Goal: Information Seeking & Learning: Learn about a topic

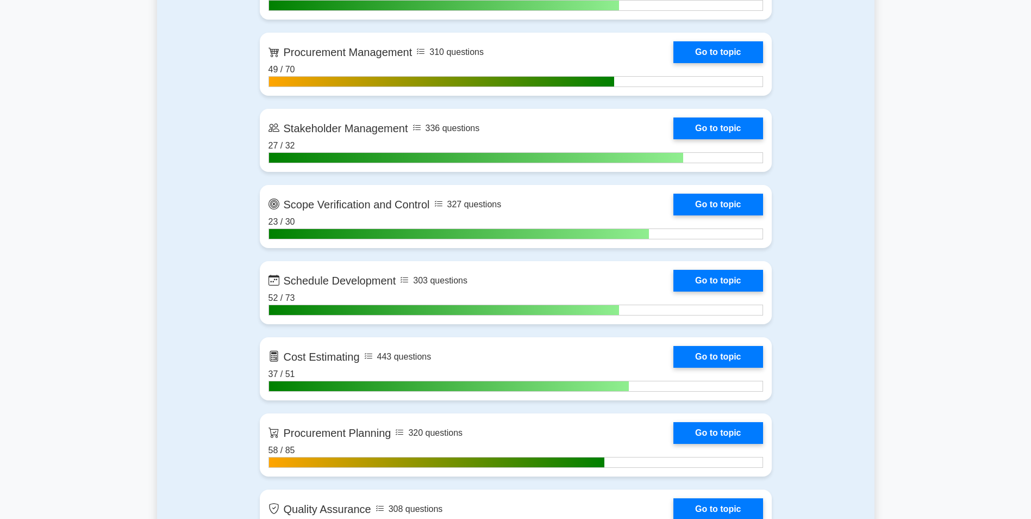
scroll to position [1305, 0]
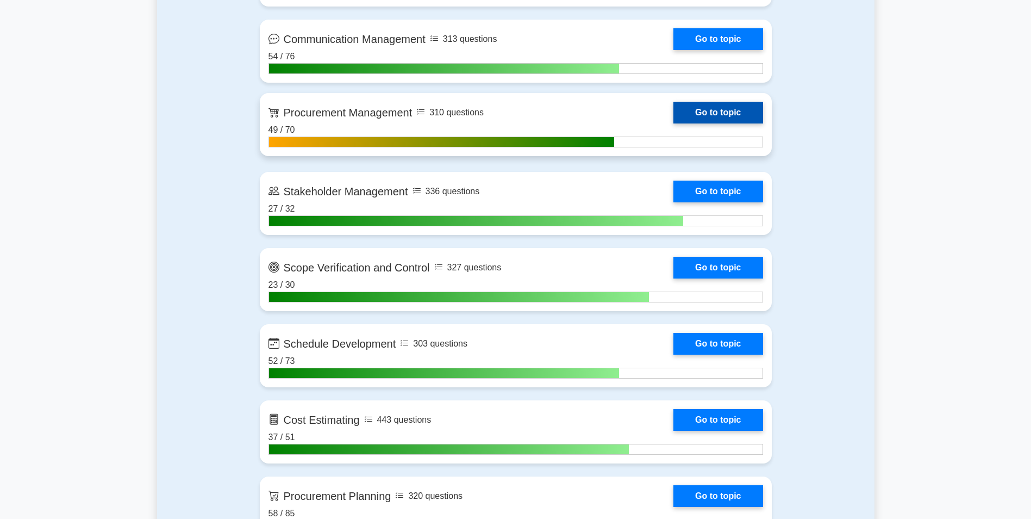
click at [711, 106] on link "Go to topic" at bounding box center [718, 113] width 89 height 22
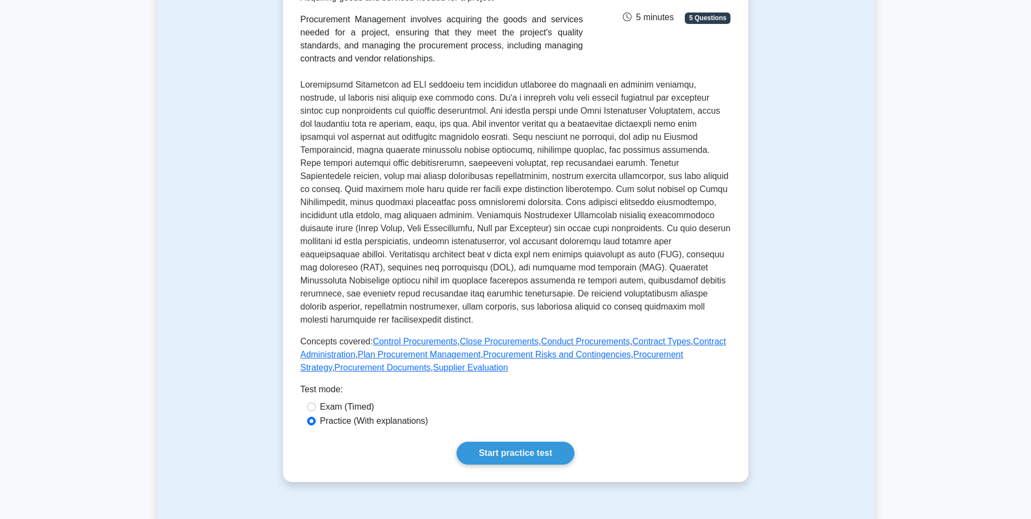
scroll to position [198, 0]
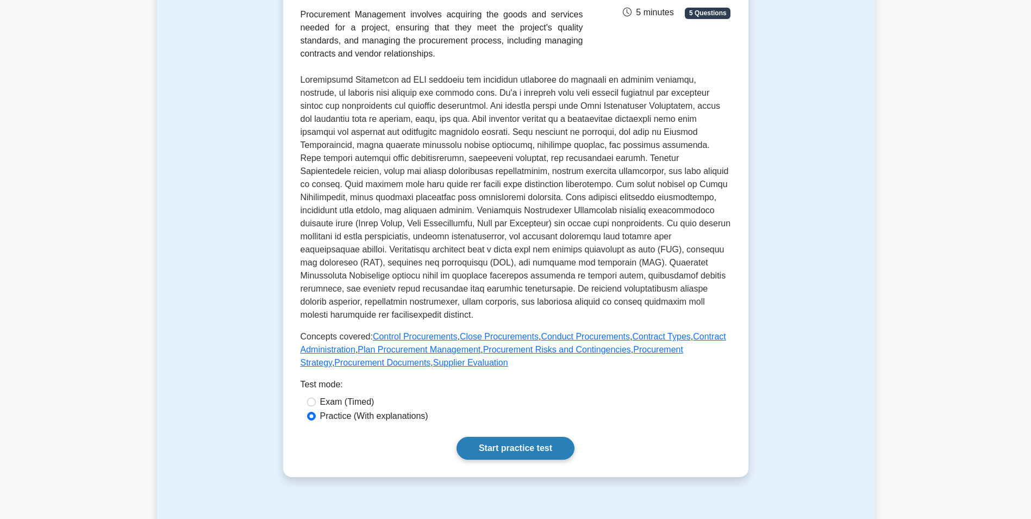
click at [532, 459] on link "Start practice test" at bounding box center [516, 448] width 118 height 23
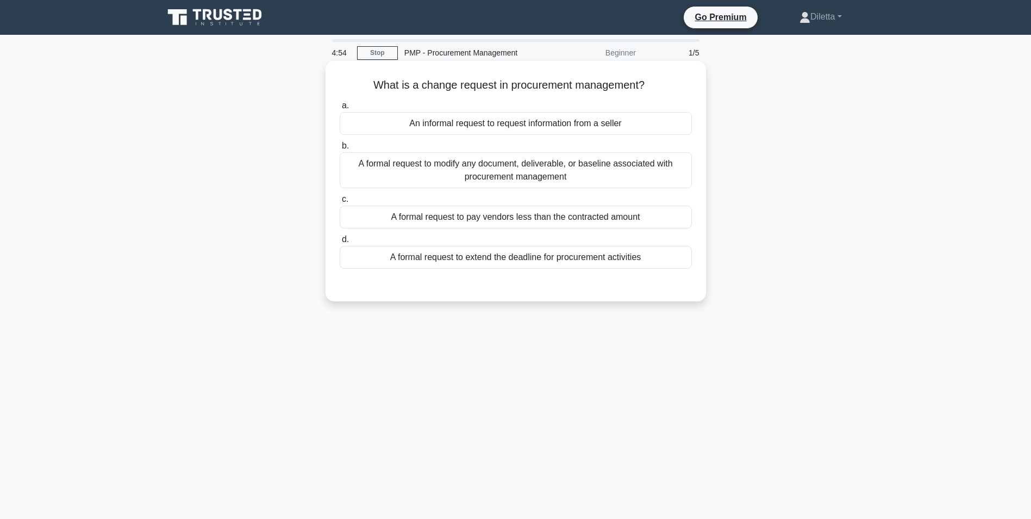
click at [560, 169] on div "A formal request to modify any document, deliverable, or baseline associated wi…" at bounding box center [516, 170] width 352 height 36
click at [340, 149] on input "b. A formal request to modify any document, deliverable, or baseline associated…" at bounding box center [340, 145] width 0 height 7
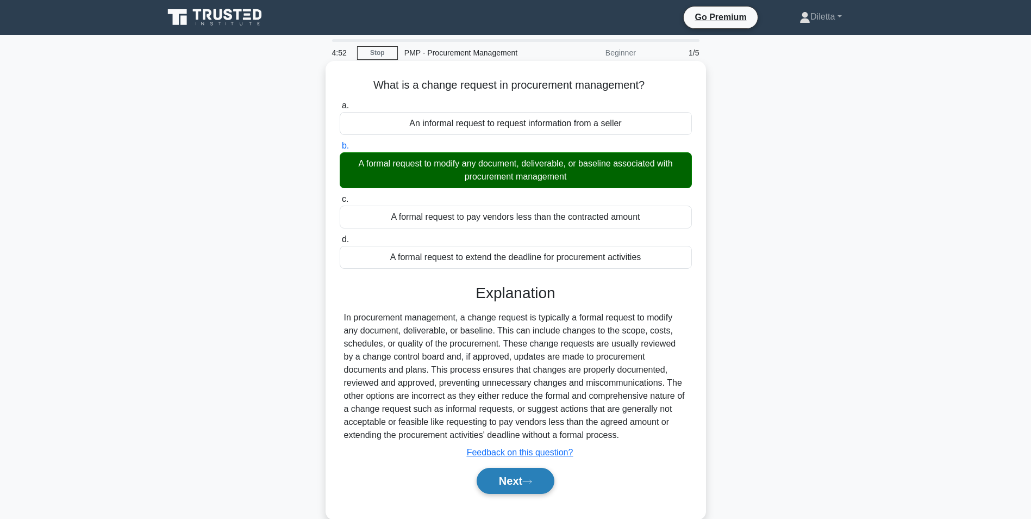
click at [502, 475] on button "Next" at bounding box center [516, 480] width 78 height 26
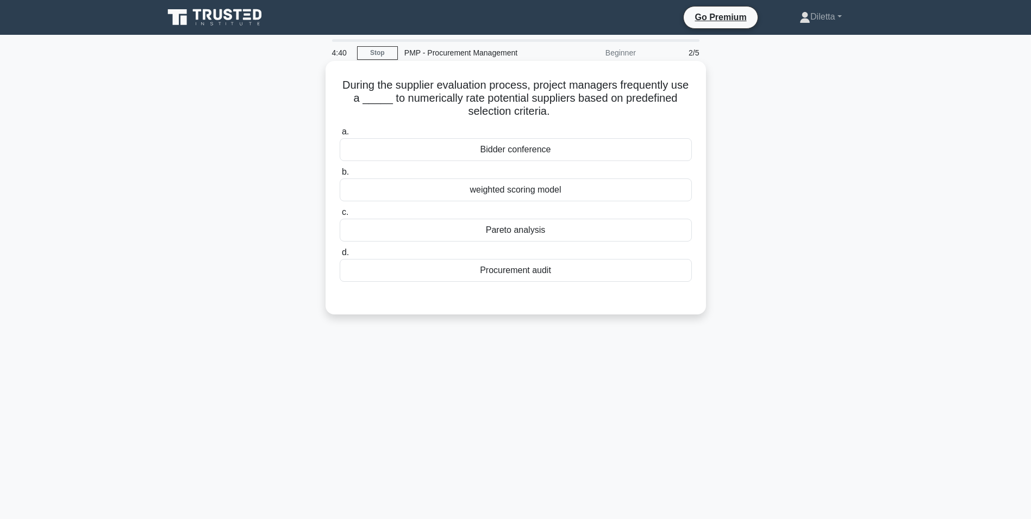
click at [686, 185] on div "weighted scoring model" at bounding box center [516, 189] width 352 height 23
click at [340, 176] on input "b. weighted scoring model" at bounding box center [340, 172] width 0 height 7
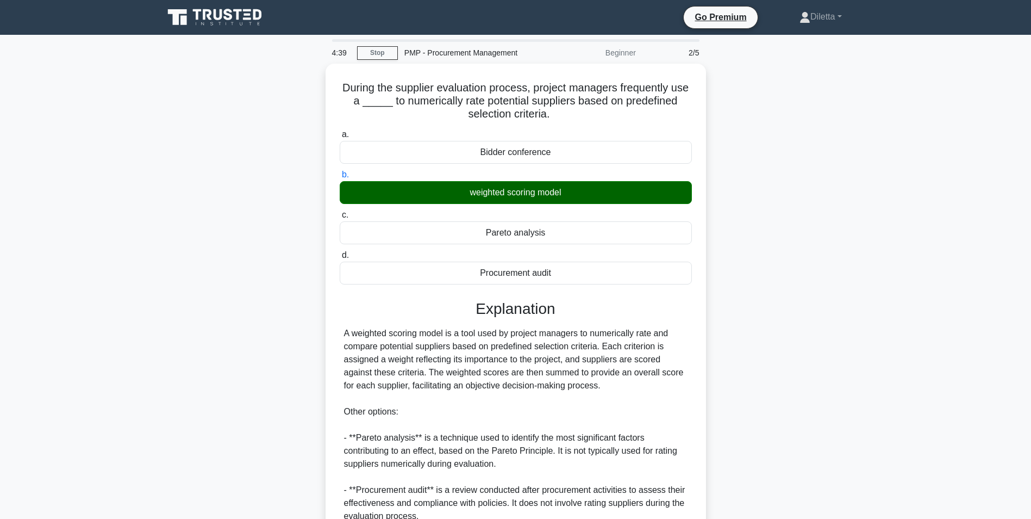
click at [919, 361] on main "4:39 Stop PMP - Procurement Management Beginner 2/5 During the supplier evaluat…" at bounding box center [515, 346] width 1031 height 622
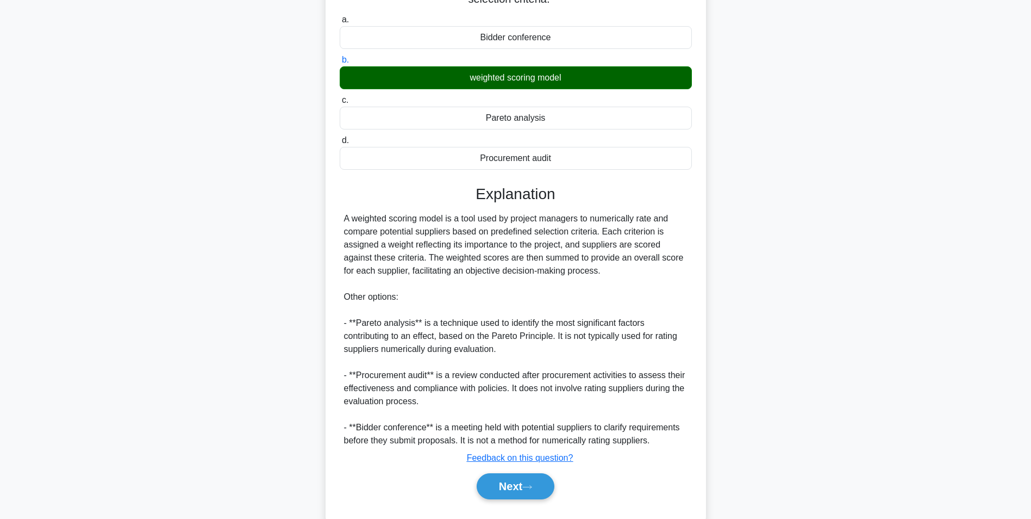
scroll to position [139, 0]
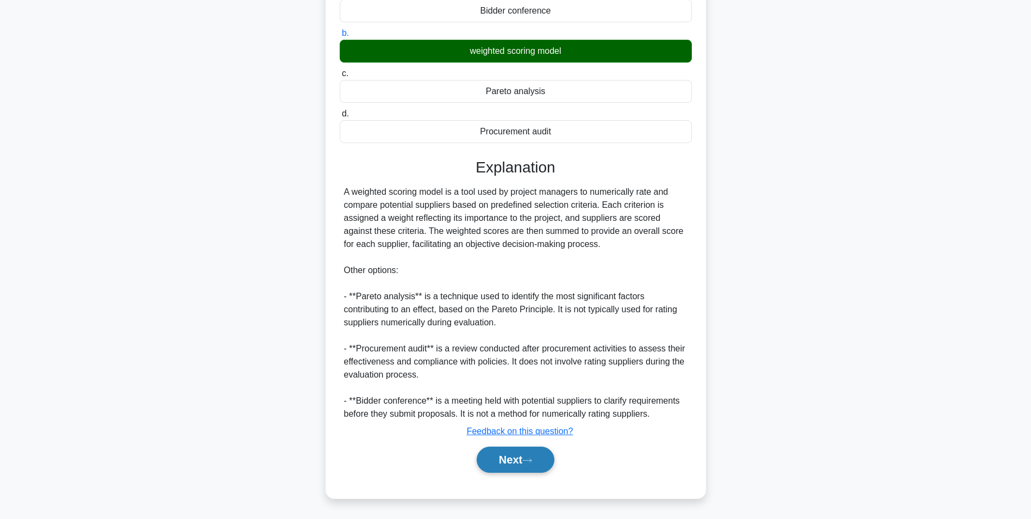
click at [509, 464] on button "Next" at bounding box center [516, 459] width 78 height 26
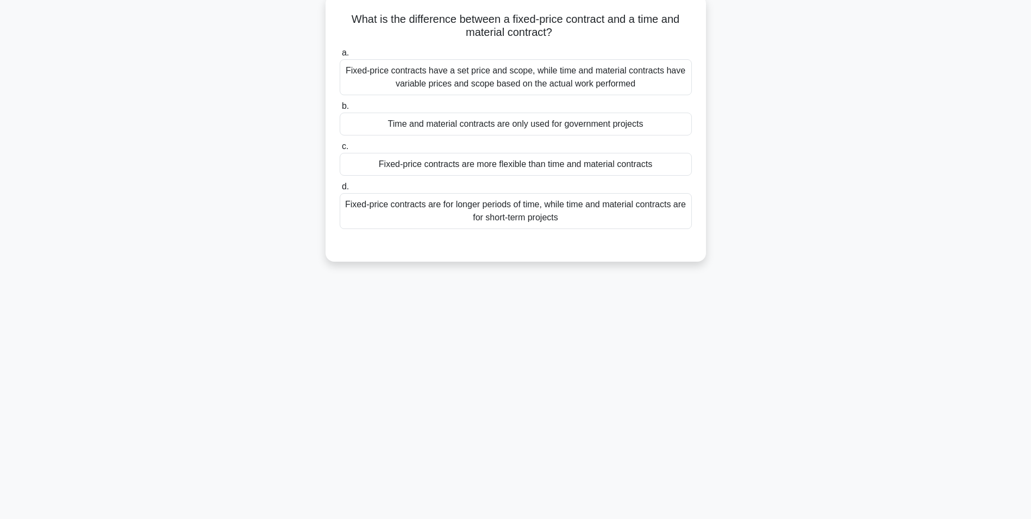
scroll to position [68, 0]
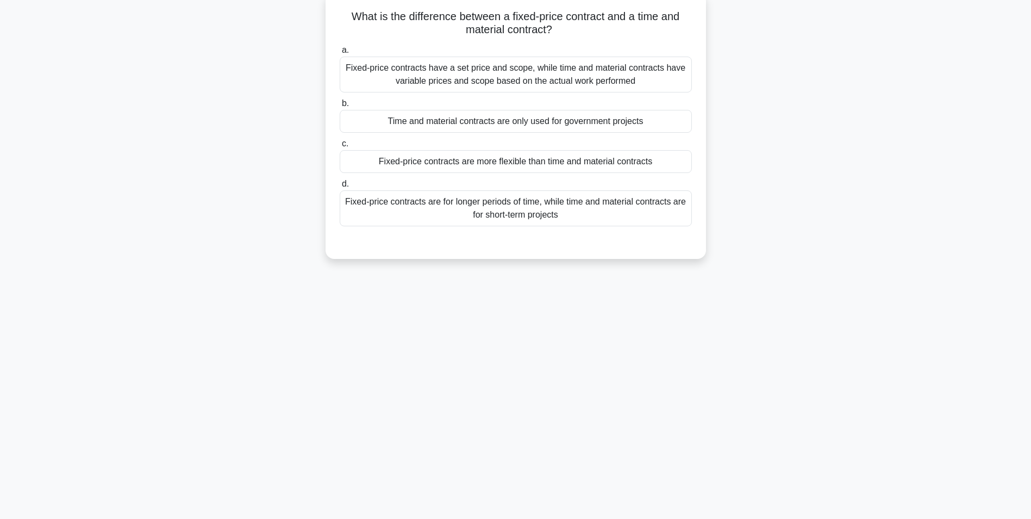
click at [636, 66] on div "Fixed-price contracts have a set price and scope, while time and material contr…" at bounding box center [516, 75] width 352 height 36
click at [340, 54] on input "a. Fixed-price contracts have a set price and scope, while time and material co…" at bounding box center [340, 50] width 0 height 7
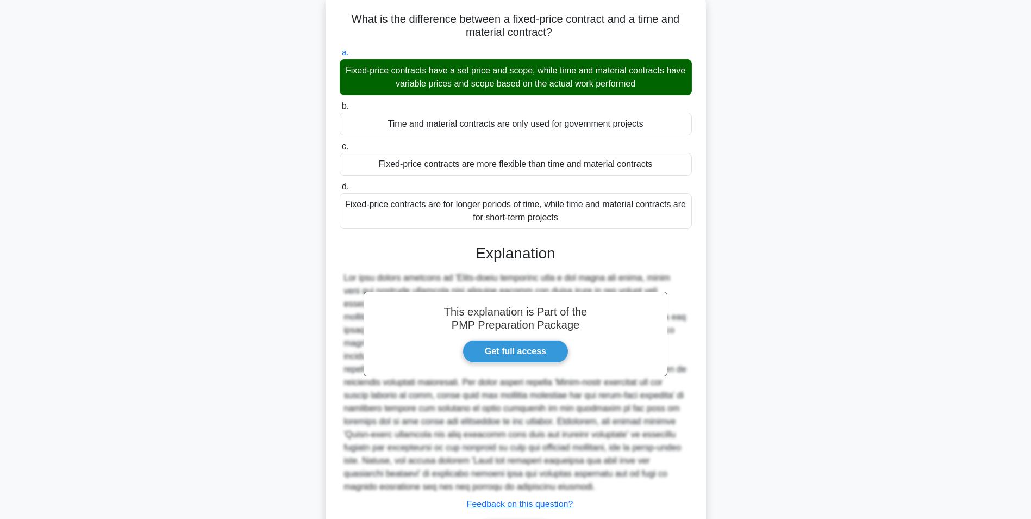
scroll to position [139, 0]
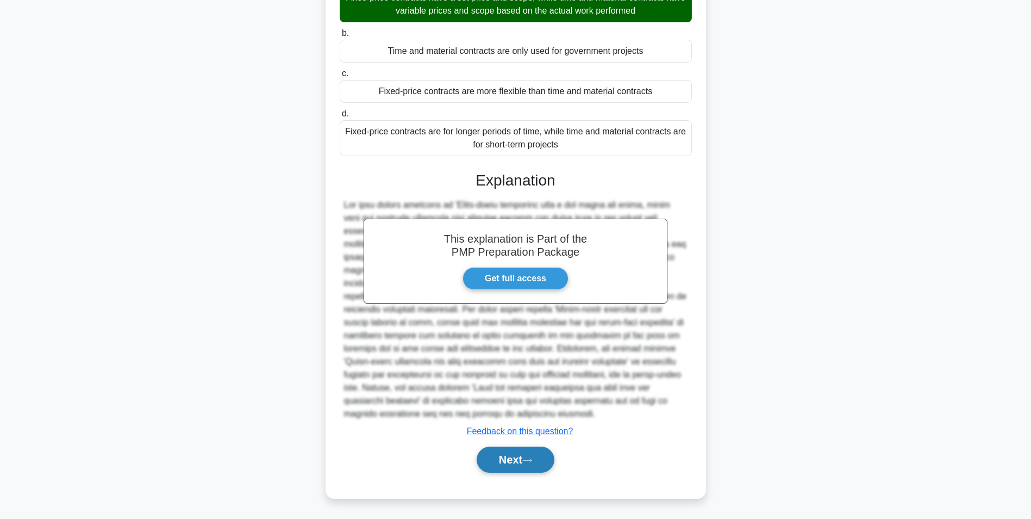
click at [547, 456] on button "Next" at bounding box center [516, 459] width 78 height 26
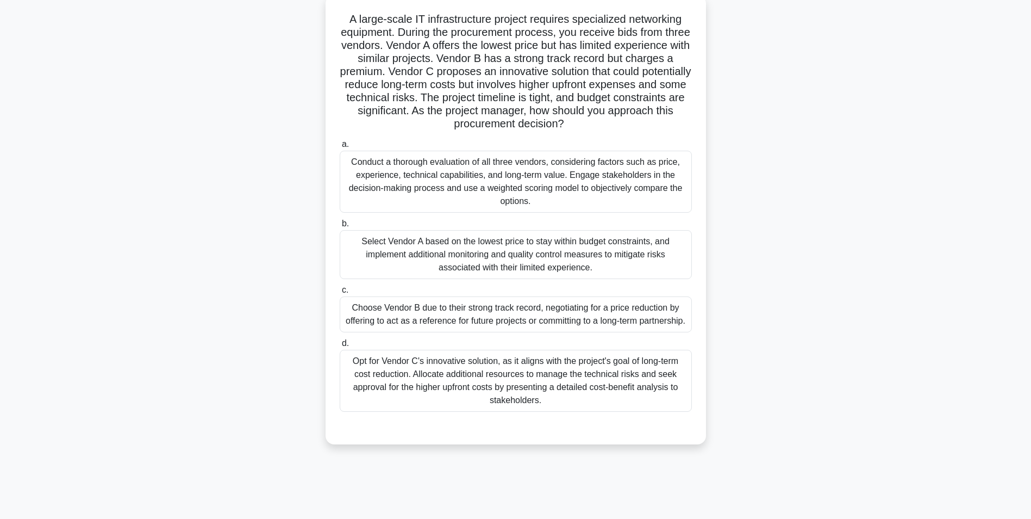
scroll to position [68, 0]
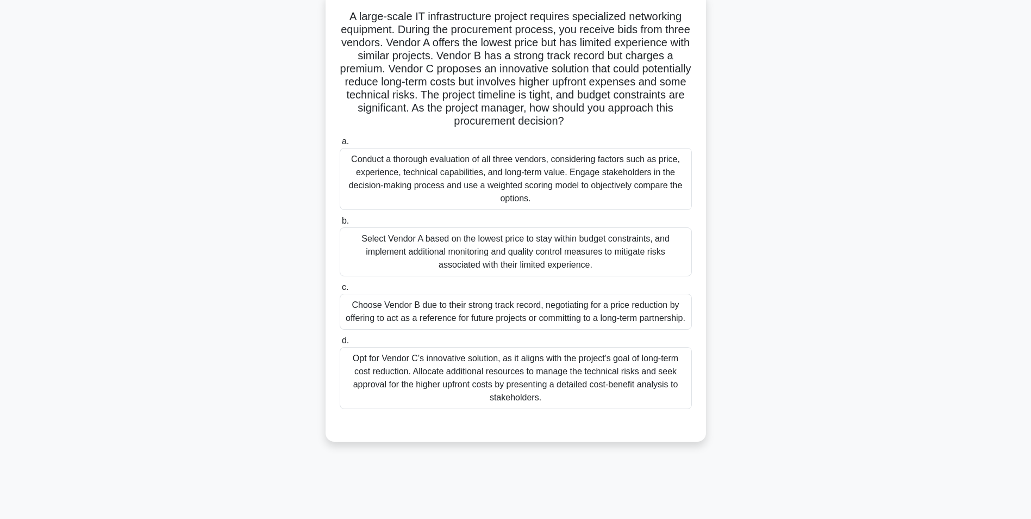
click at [563, 187] on div "Conduct a thorough evaluation of all three vendors, considering factors such as…" at bounding box center [516, 179] width 352 height 62
click at [340, 145] on input "a. Conduct a thorough evaluation of all three vendors, considering factors such…" at bounding box center [340, 141] width 0 height 7
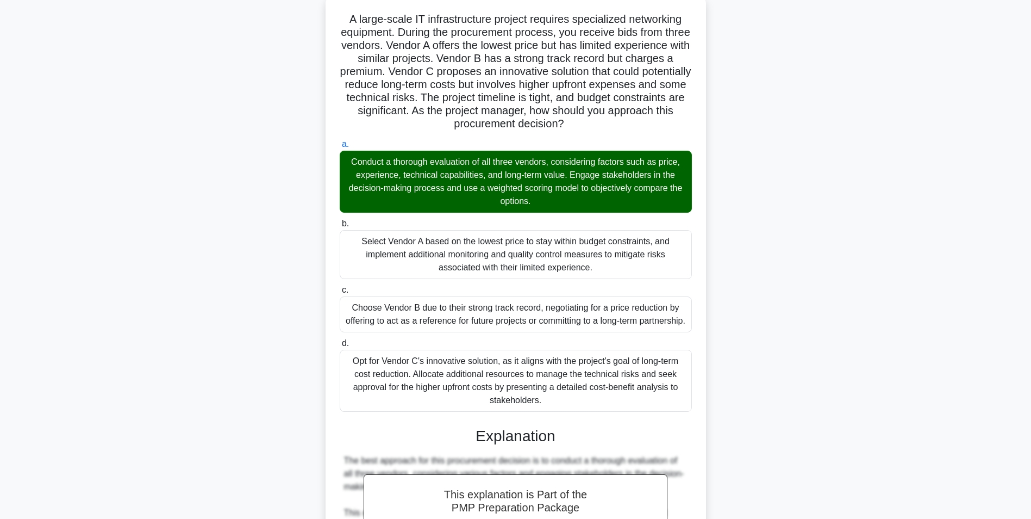
scroll to position [504, 0]
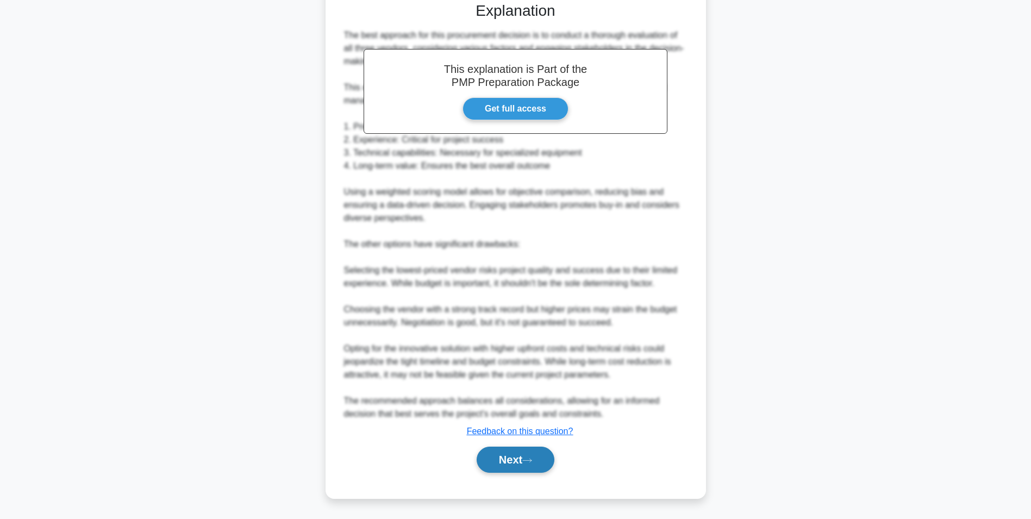
click at [518, 450] on button "Next" at bounding box center [516, 459] width 78 height 26
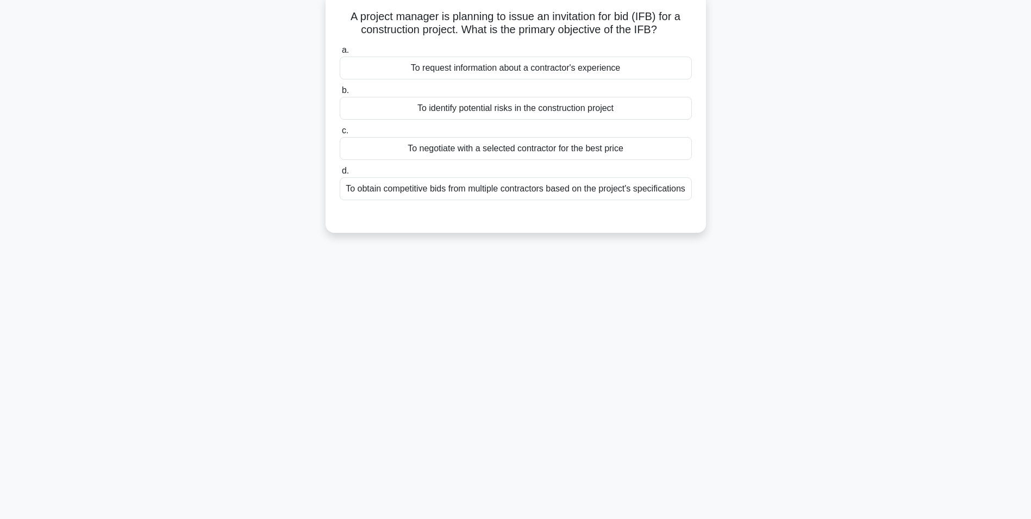
click at [672, 200] on div "To obtain competitive bids from multiple contractors based on the project's spe…" at bounding box center [516, 188] width 352 height 23
click at [340, 174] on input "d. To obtain competitive bids from multiple contractors based on the project's …" at bounding box center [340, 170] width 0 height 7
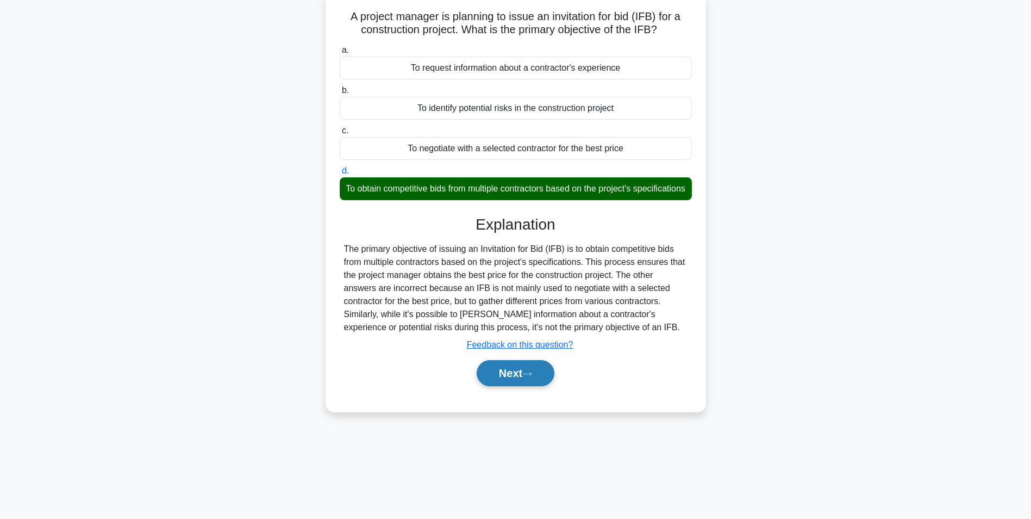
click at [534, 382] on button "Next" at bounding box center [516, 373] width 78 height 26
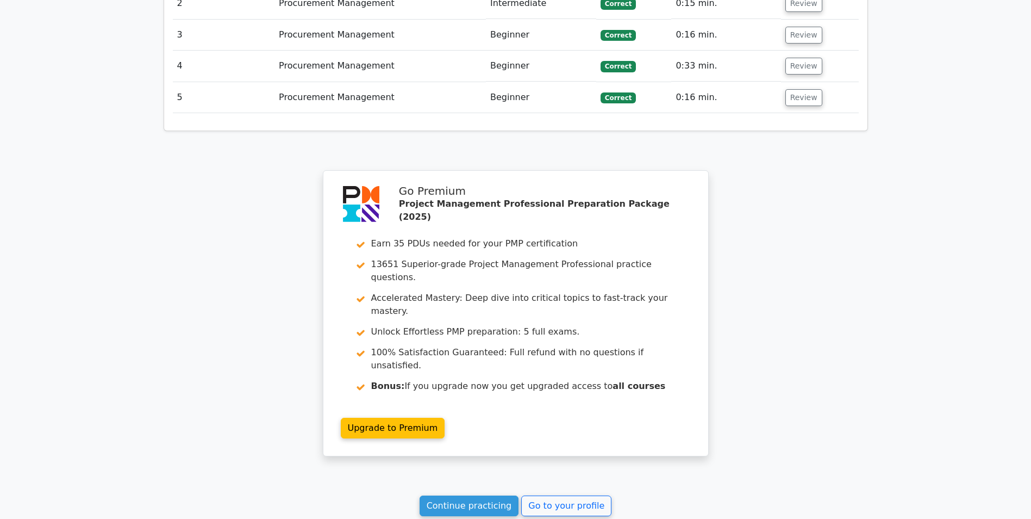
scroll to position [1411, 0]
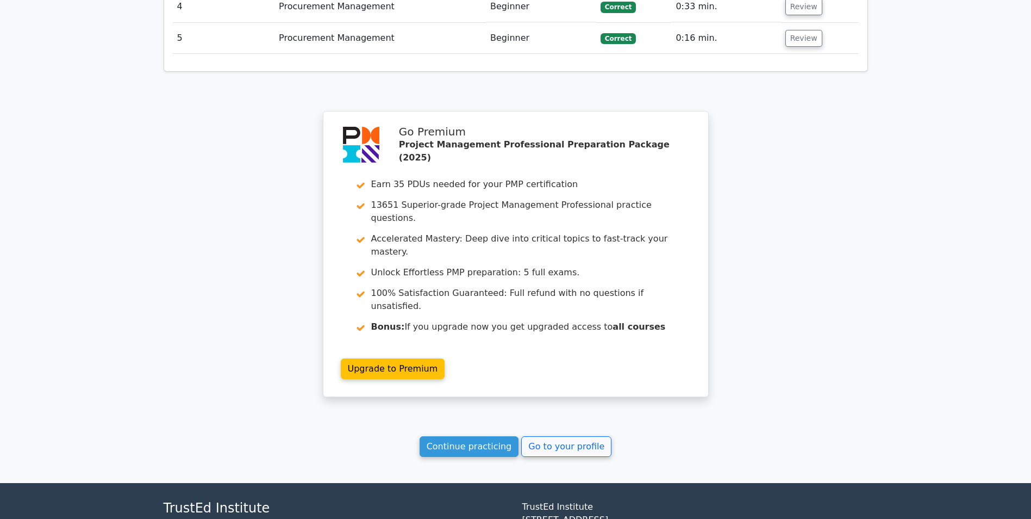
click at [482, 436] on link "Continue practicing" at bounding box center [469, 446] width 99 height 21
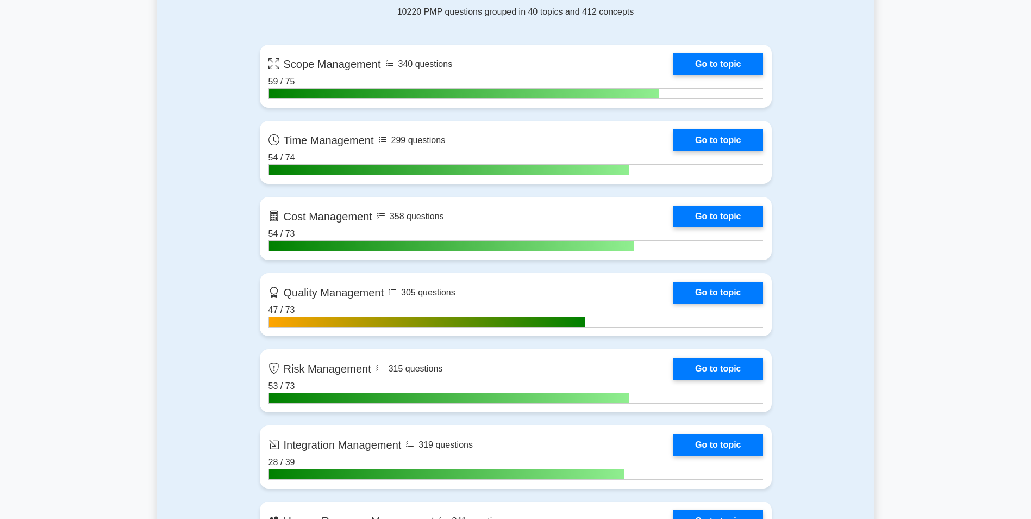
scroll to position [753, 0]
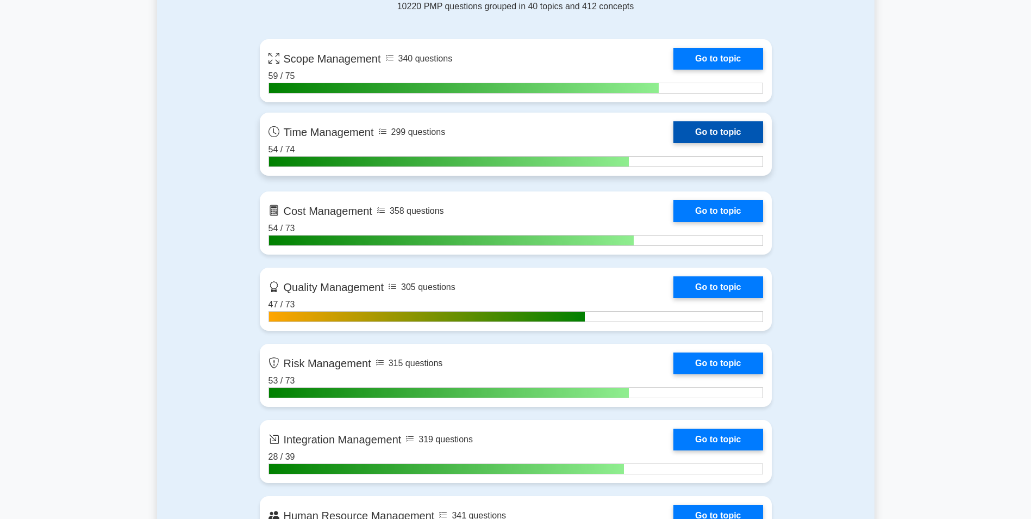
click at [731, 132] on link "Go to topic" at bounding box center [718, 132] width 89 height 22
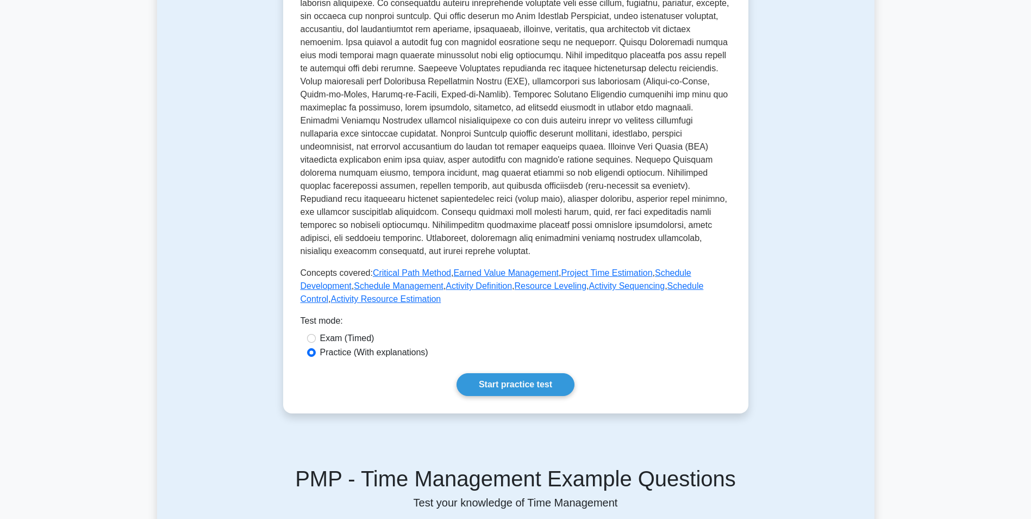
scroll to position [262, 0]
click at [521, 378] on link "Start practice test" at bounding box center [516, 383] width 118 height 23
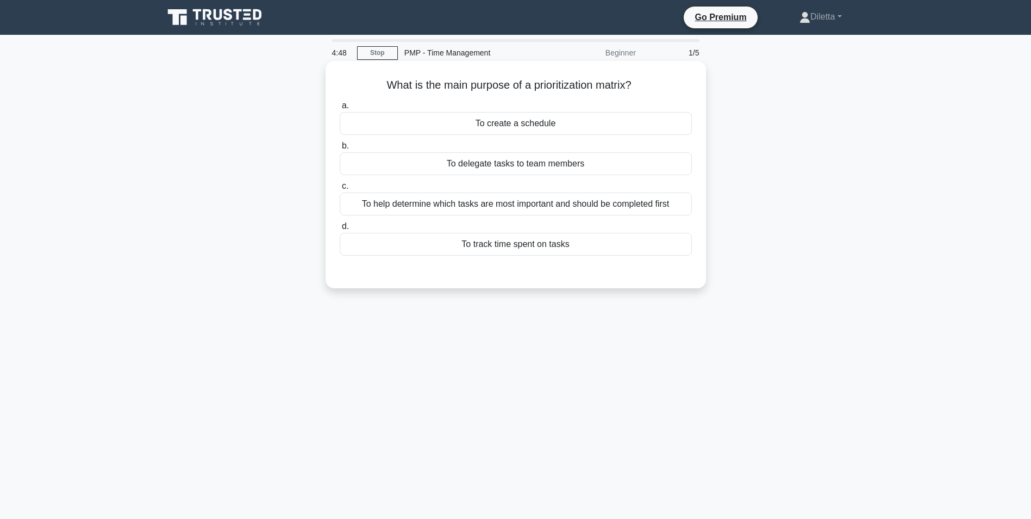
click at [651, 215] on div "To help determine which tasks are most important and should be completed first" at bounding box center [516, 203] width 352 height 23
click at [340, 190] on input "c. To help determine which tasks are most important and should be completed fir…" at bounding box center [340, 186] width 0 height 7
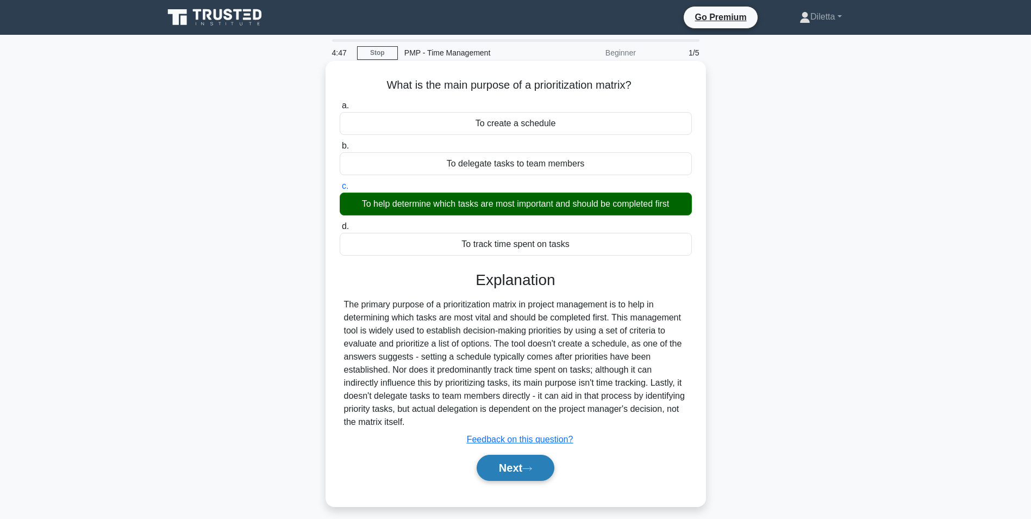
click at [508, 479] on button "Next" at bounding box center [516, 467] width 78 height 26
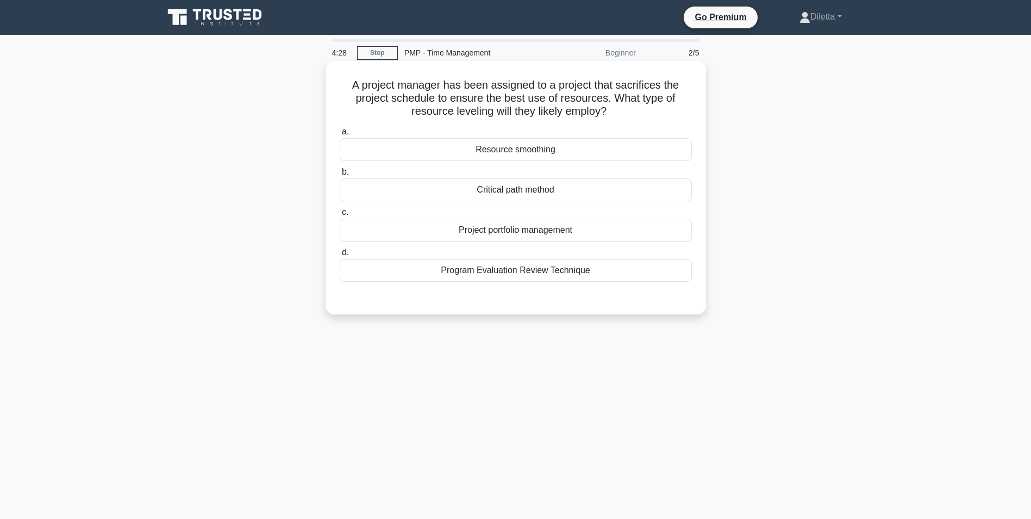
click at [634, 152] on div "Resource smoothing" at bounding box center [516, 149] width 352 height 23
click at [340, 135] on input "a. Resource smoothing" at bounding box center [340, 131] width 0 height 7
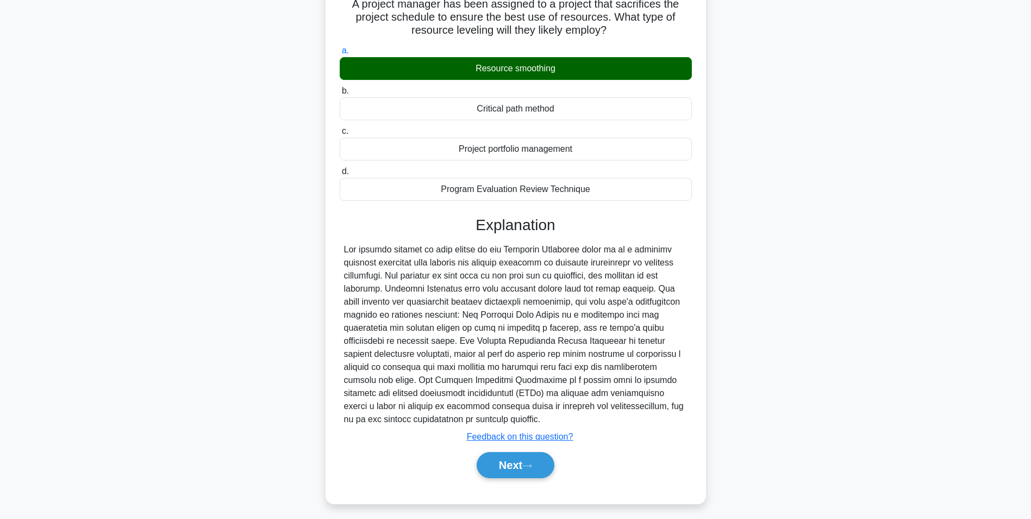
scroll to position [87, 0]
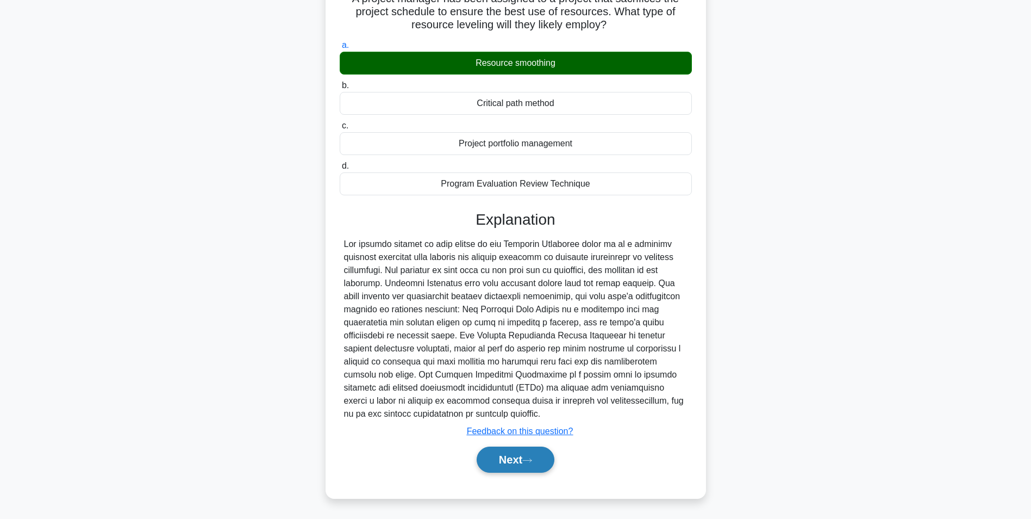
click at [528, 451] on button "Next" at bounding box center [516, 459] width 78 height 26
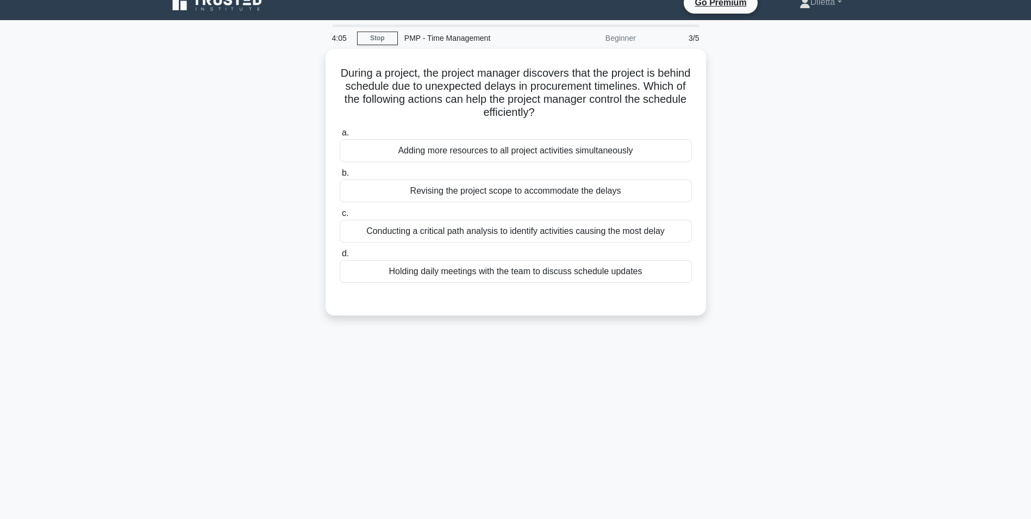
scroll to position [0, 0]
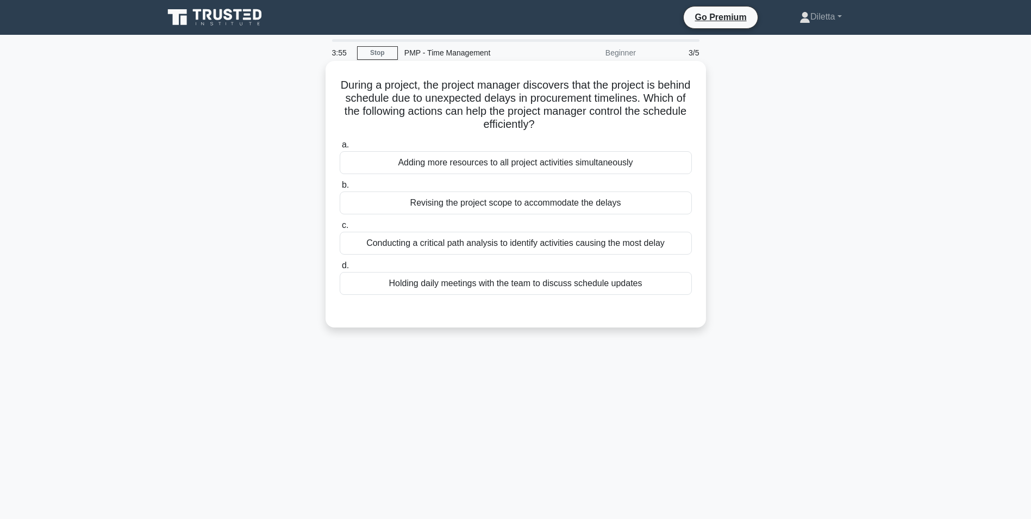
click at [656, 242] on div "Conducting a critical path analysis to identify activities causing the most del…" at bounding box center [516, 243] width 352 height 23
click at [340, 229] on input "c. Conducting a critical path analysis to identify activities causing the most …" at bounding box center [340, 225] width 0 height 7
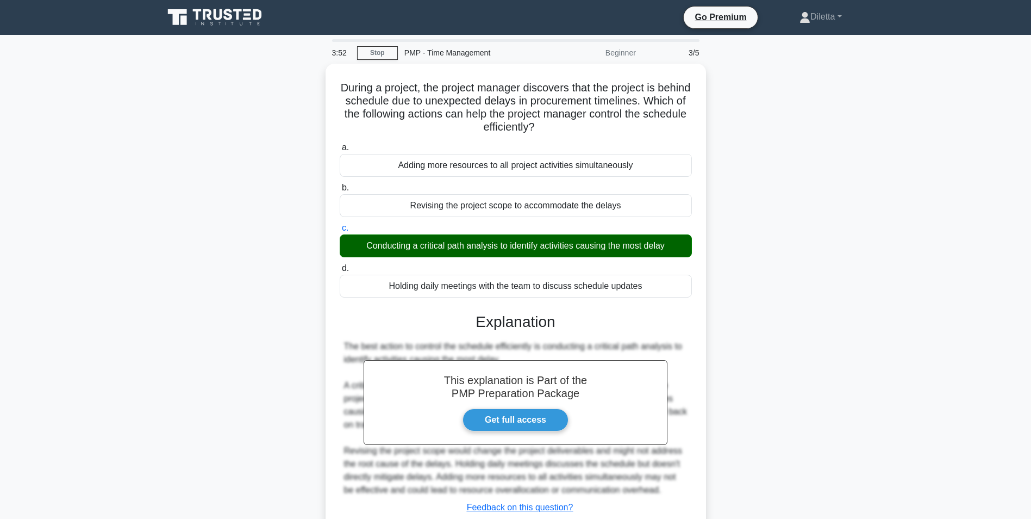
scroll to position [74, 0]
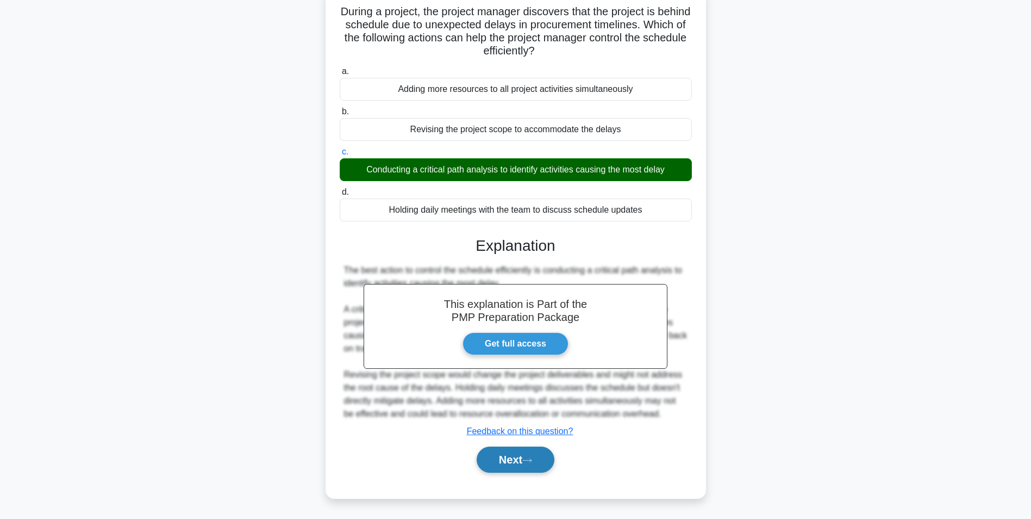
click at [533, 456] on button "Next" at bounding box center [516, 459] width 78 height 26
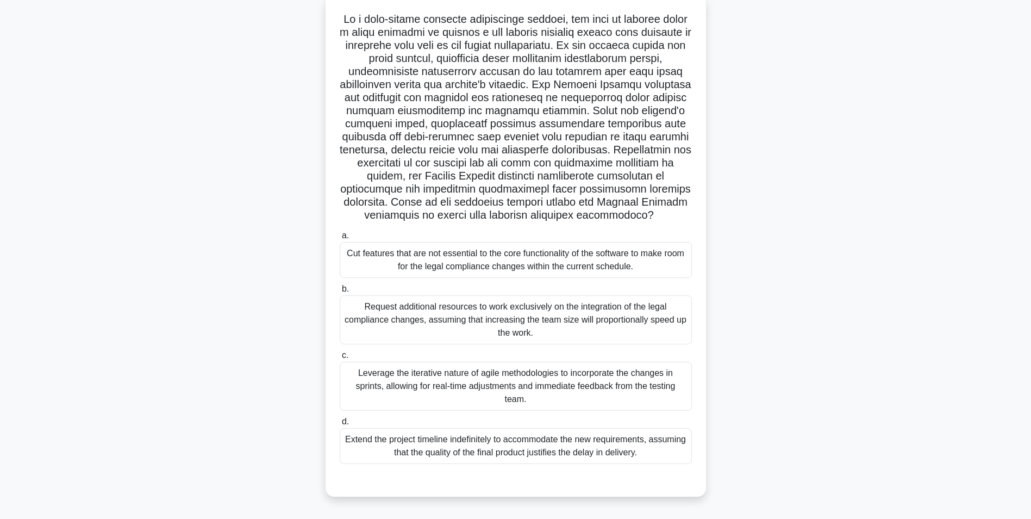
scroll to position [68, 0]
click at [656, 386] on div "Leverage the iterative nature of agile methodologies to incorporate the changes…" at bounding box center [516, 383] width 352 height 49
click at [340, 356] on input "c. Leverage the iterative nature of agile methodologies to incorporate the chan…" at bounding box center [340, 352] width 0 height 7
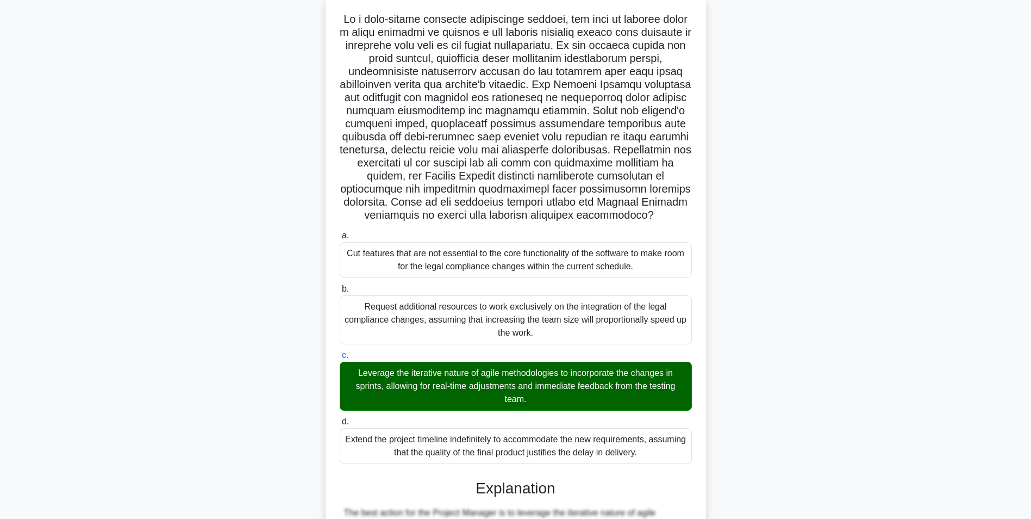
scroll to position [426, 0]
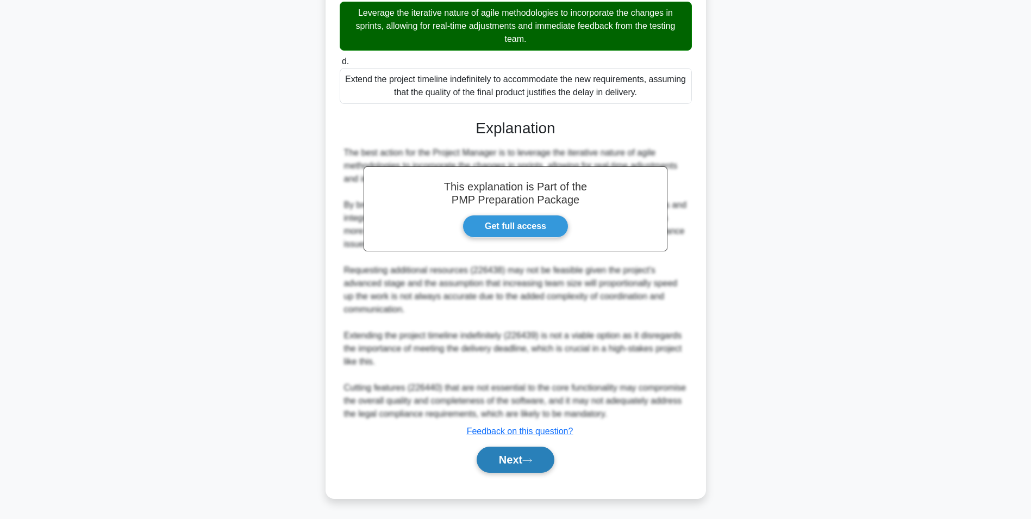
click at [547, 459] on button "Next" at bounding box center [516, 459] width 78 height 26
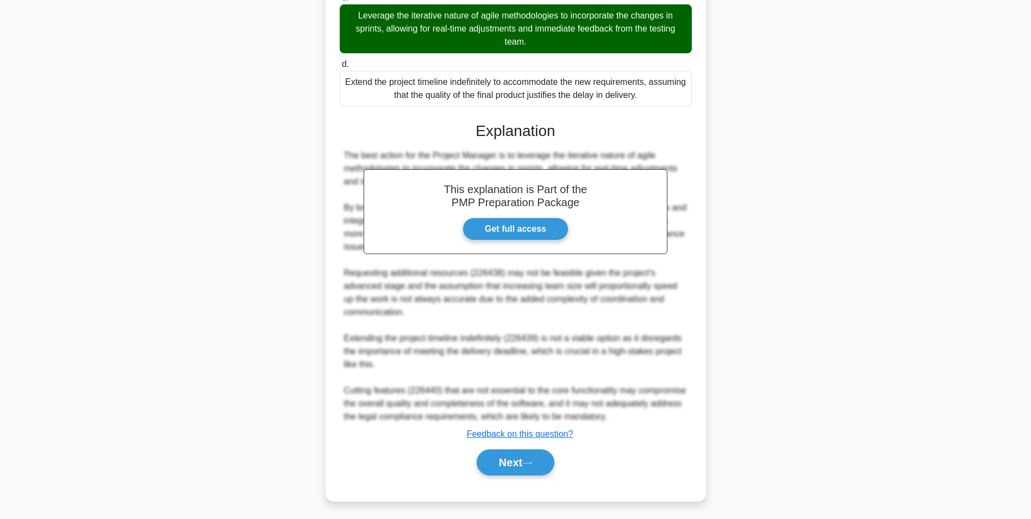
scroll to position [68, 0]
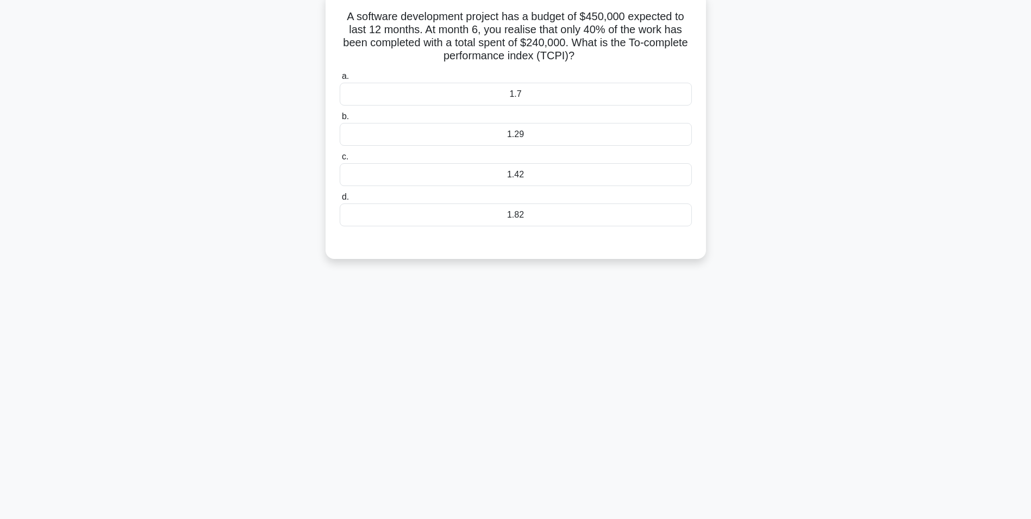
click at [606, 134] on div "1.29" at bounding box center [516, 134] width 352 height 23
click at [340, 120] on input "b. 1.29" at bounding box center [340, 116] width 0 height 7
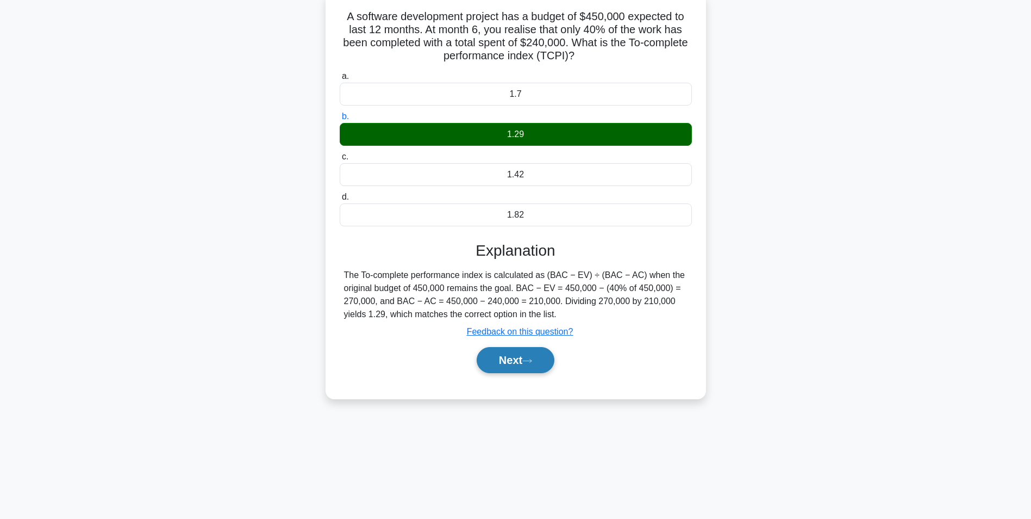
click at [520, 354] on button "Next" at bounding box center [516, 360] width 78 height 26
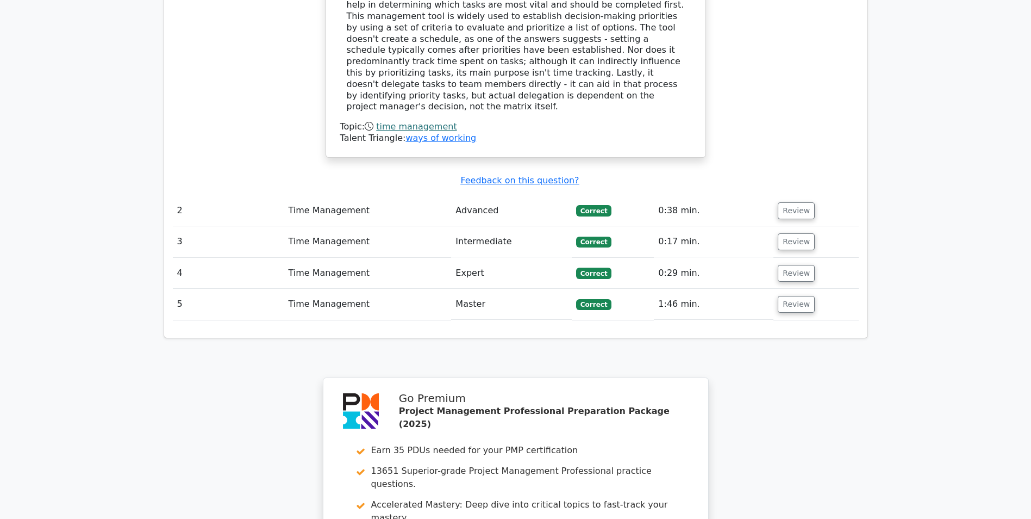
scroll to position [1358, 0]
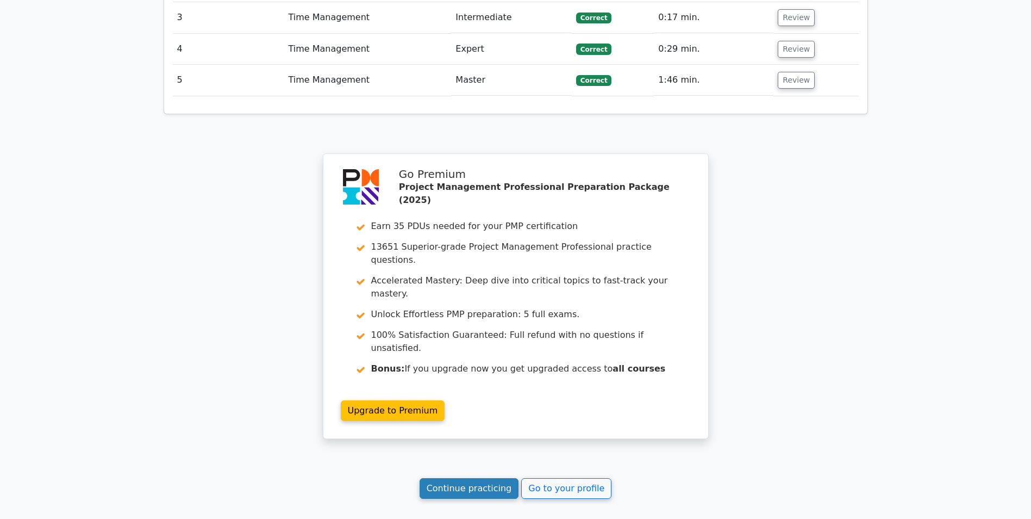
click at [486, 478] on link "Continue practicing" at bounding box center [469, 488] width 99 height 21
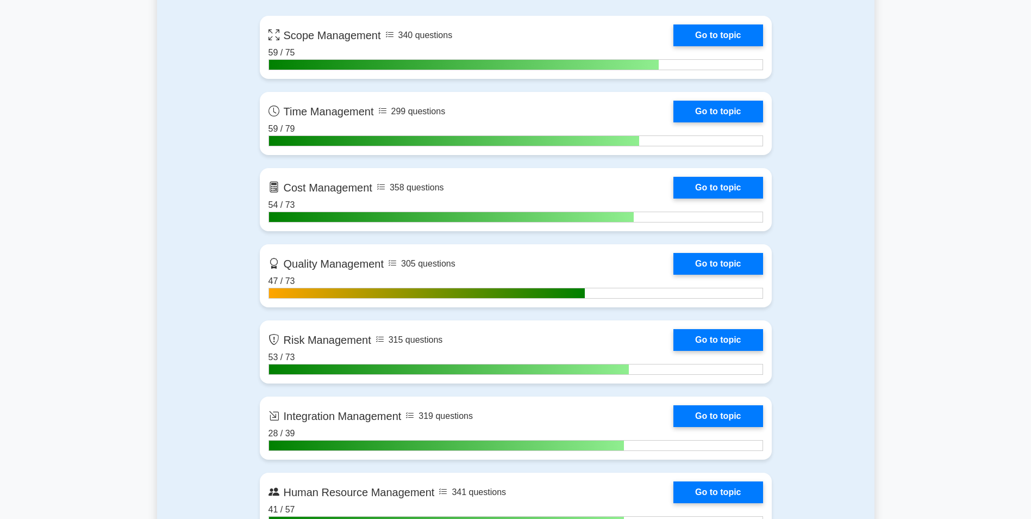
scroll to position [759, 0]
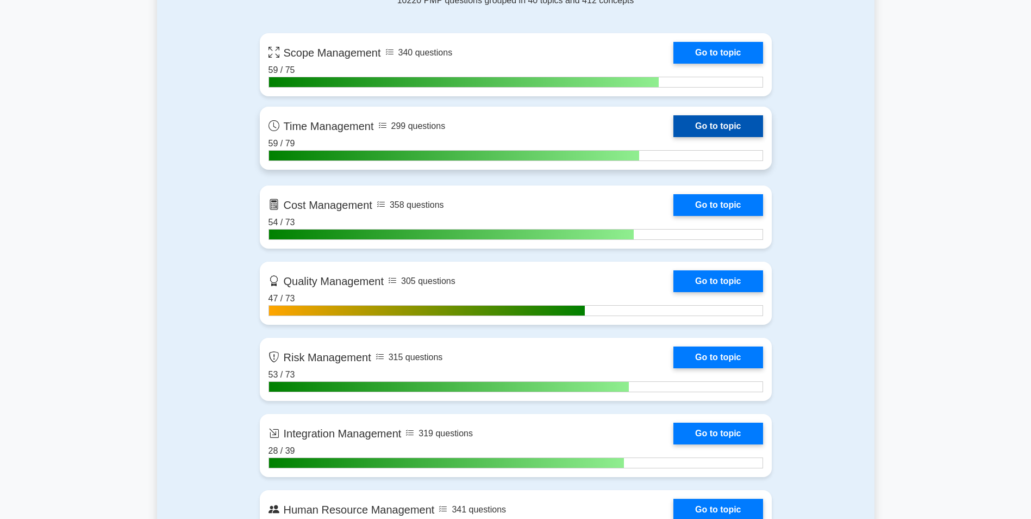
click at [720, 120] on link "Go to topic" at bounding box center [718, 126] width 89 height 22
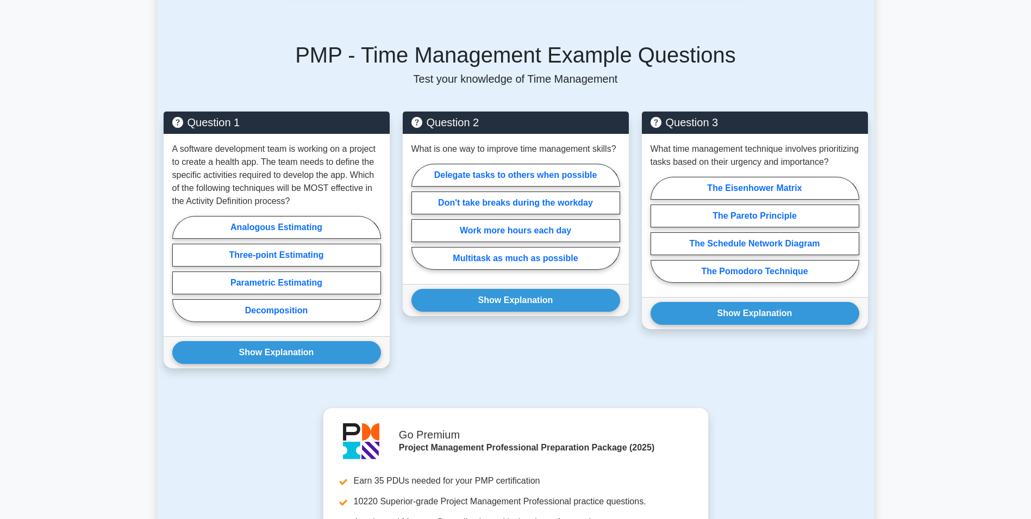
scroll to position [690, 0]
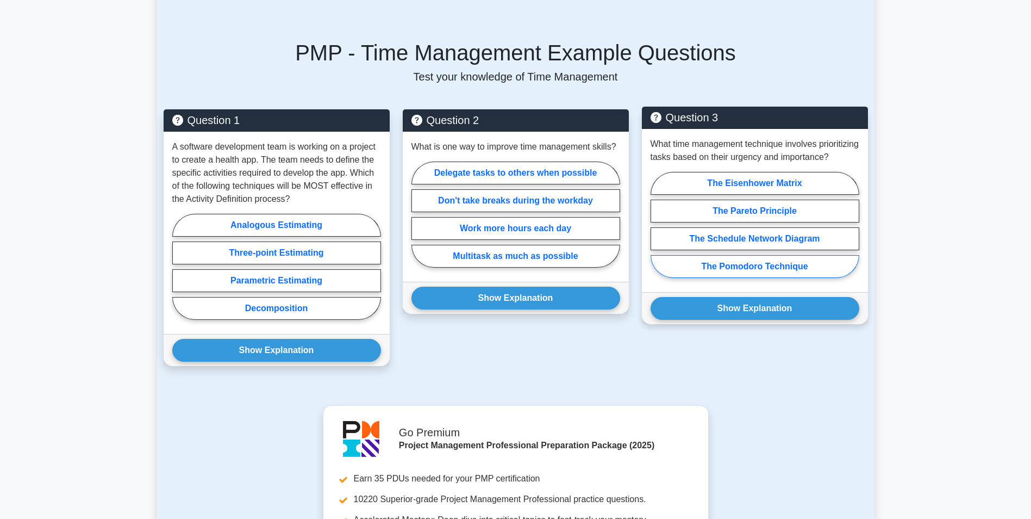
click at [812, 278] on label "The Pomodoro Technique" at bounding box center [755, 266] width 209 height 23
click at [658, 232] on input "The Pomodoro Technique" at bounding box center [654, 228] width 7 height 7
radio input "true"
click at [811, 324] on div "Show Explanation Correct Answer: The Eisenhower Matrix" at bounding box center [755, 308] width 226 height 32
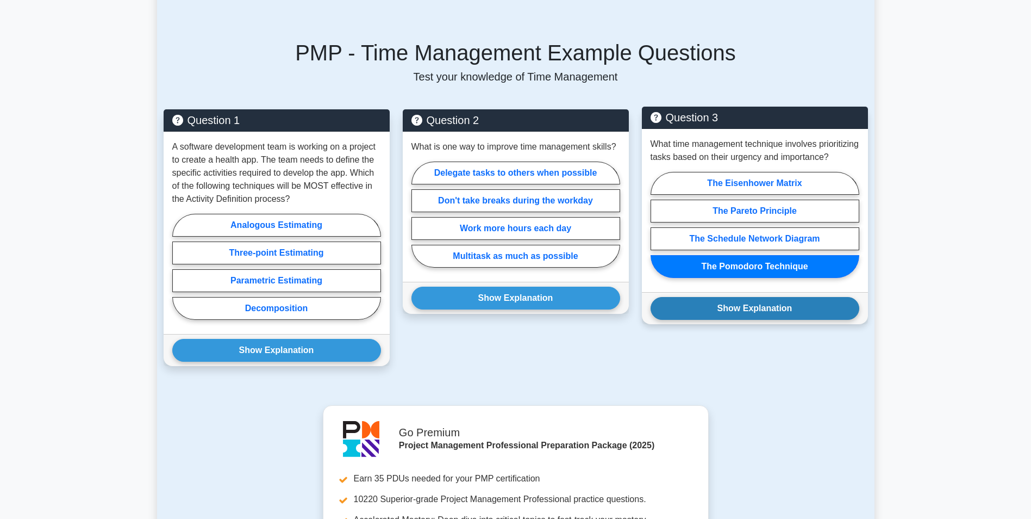
click at [818, 320] on button "Show Explanation" at bounding box center [755, 308] width 209 height 23
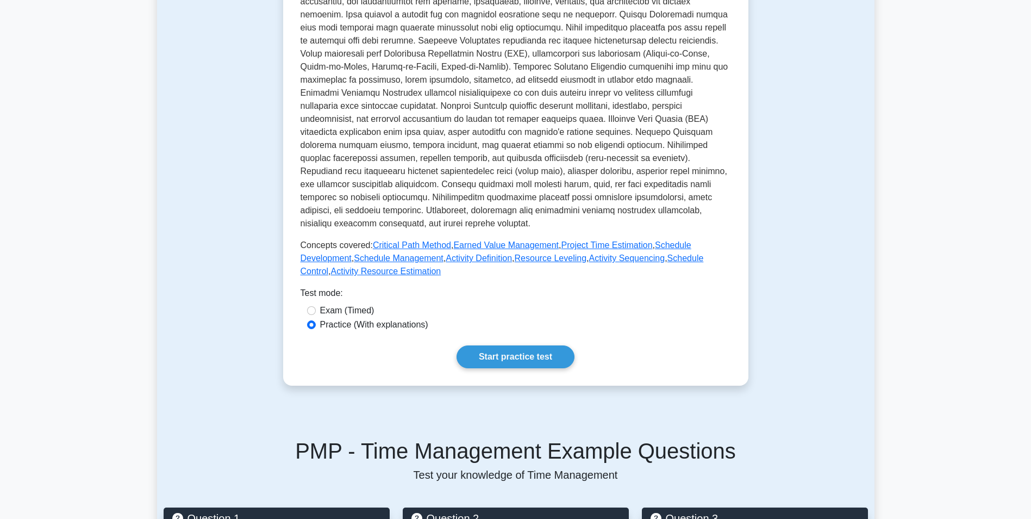
scroll to position [296, 0]
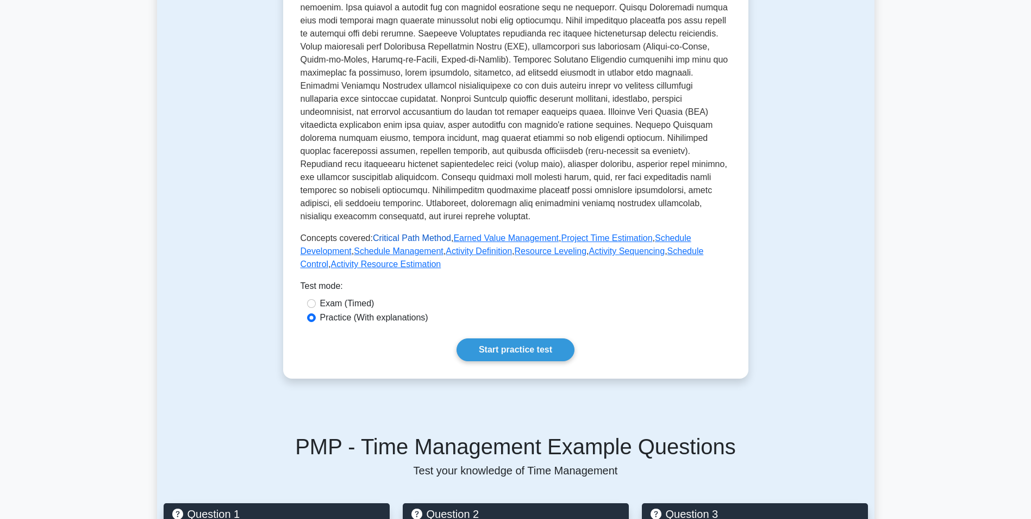
click at [426, 238] on link "Critical Path Method" at bounding box center [412, 237] width 78 height 9
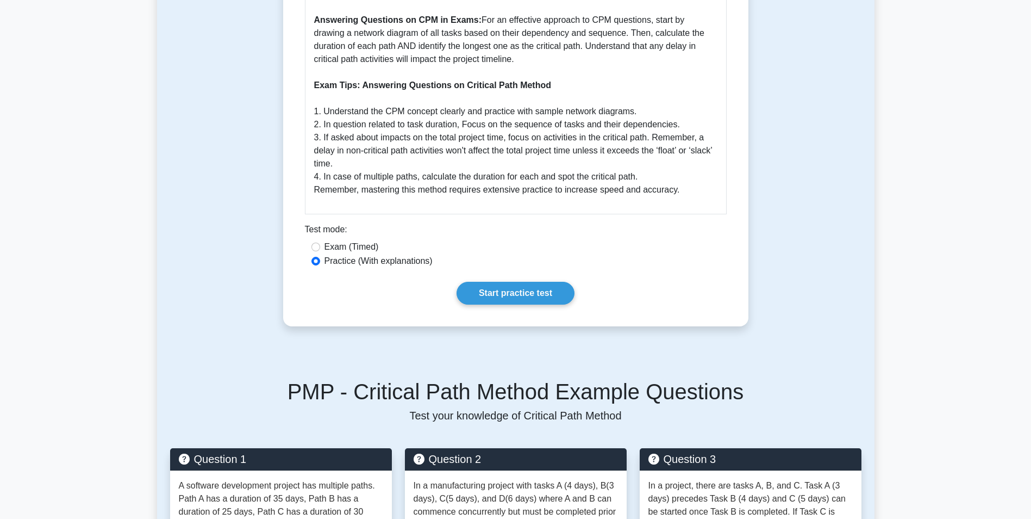
scroll to position [565, 0]
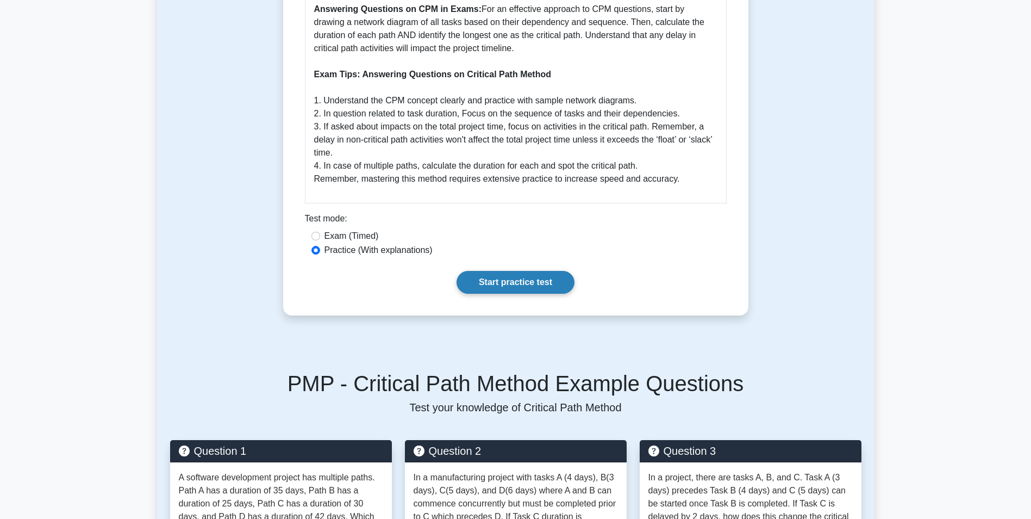
click at [531, 284] on link "Start practice test" at bounding box center [516, 282] width 118 height 23
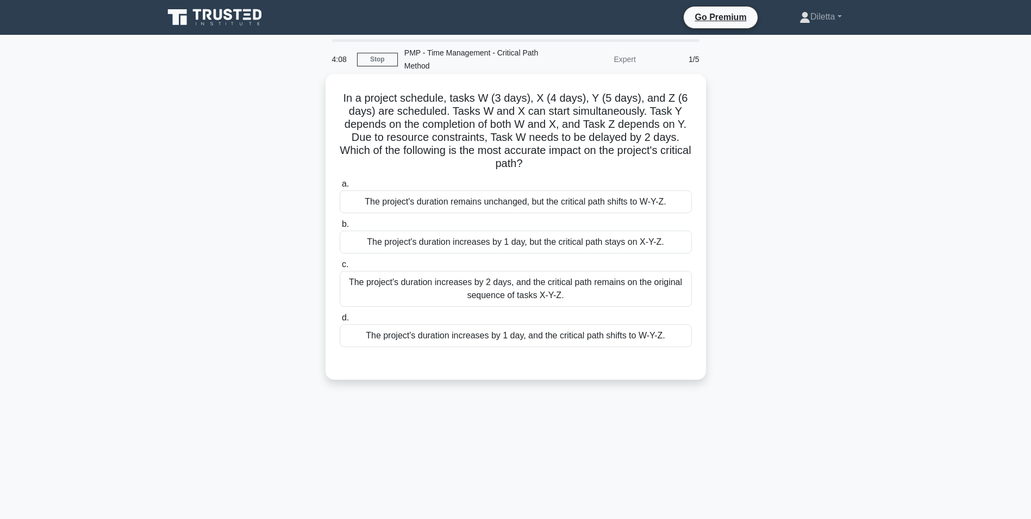
click at [665, 191] on div "The project's duration remains unchanged, but the critical path shifts to W-Y-Z." at bounding box center [516, 201] width 352 height 23
click at [340, 188] on input "a. The project's duration remains unchanged, but the critical path shifts to W-…" at bounding box center [340, 183] width 0 height 7
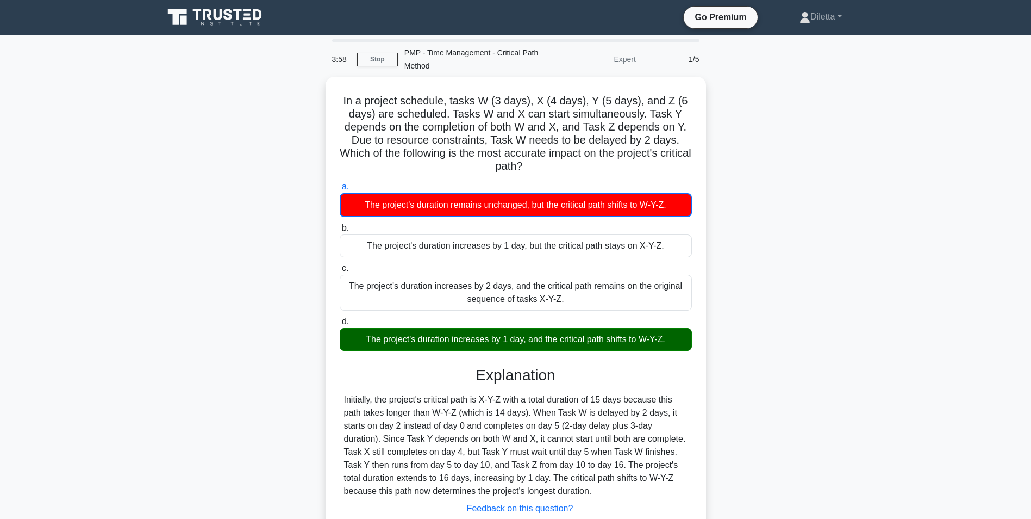
scroll to position [75, 0]
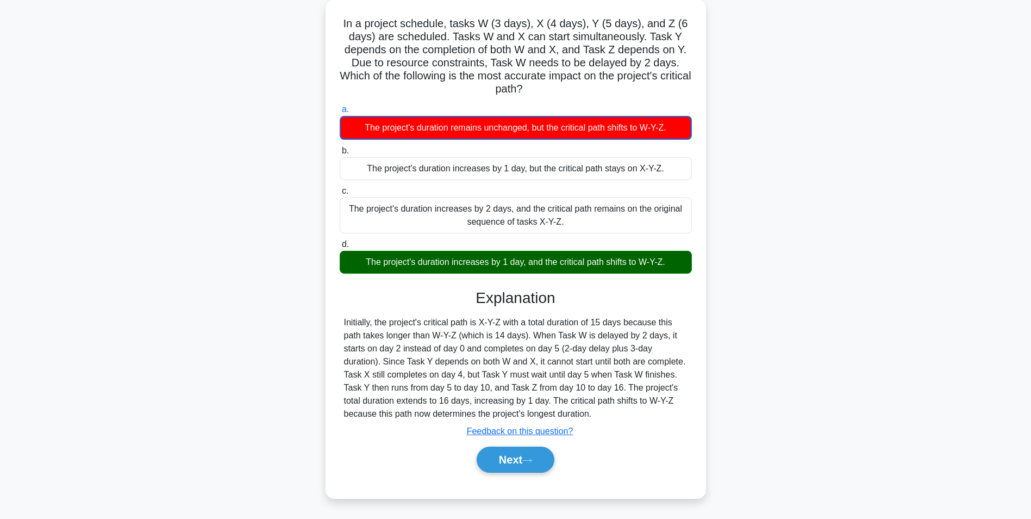
click at [505, 446] on div "Next" at bounding box center [516, 459] width 352 height 35
click at [504, 457] on button "Next" at bounding box center [516, 459] width 78 height 26
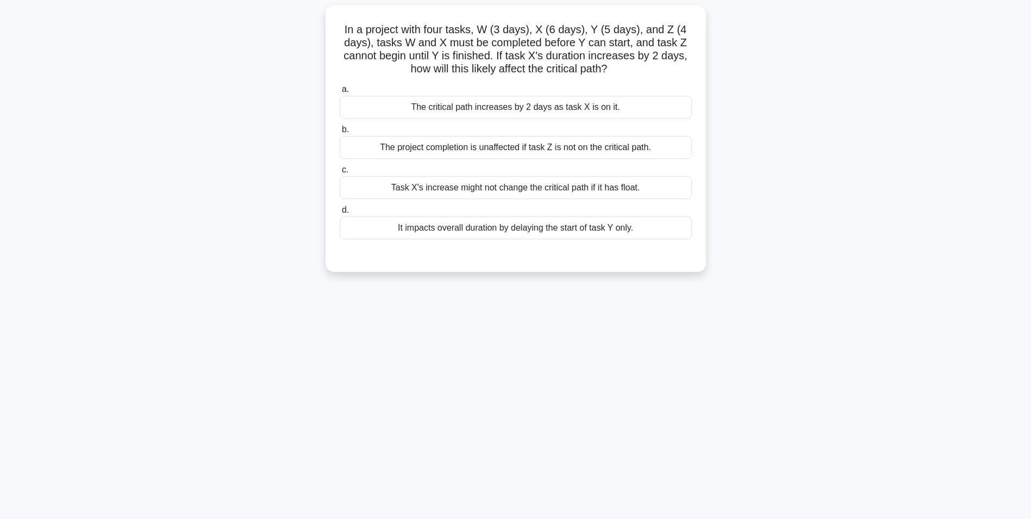
click at [600, 108] on div "The critical path increases by 2 days as task X is on it." at bounding box center [516, 107] width 352 height 23
click at [340, 93] on input "a. The critical path increases by 2 days as task X is on it." at bounding box center [340, 89] width 0 height 7
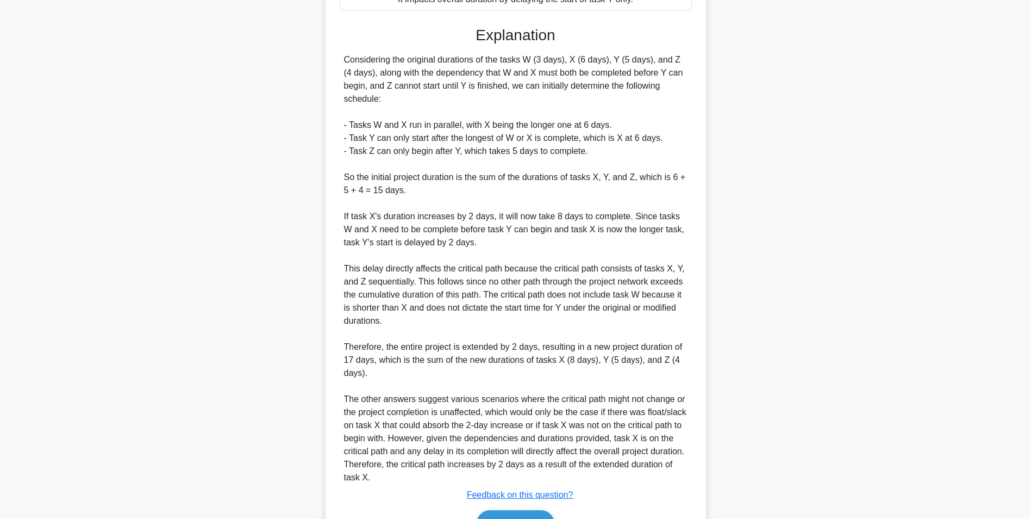
scroll to position [351, 0]
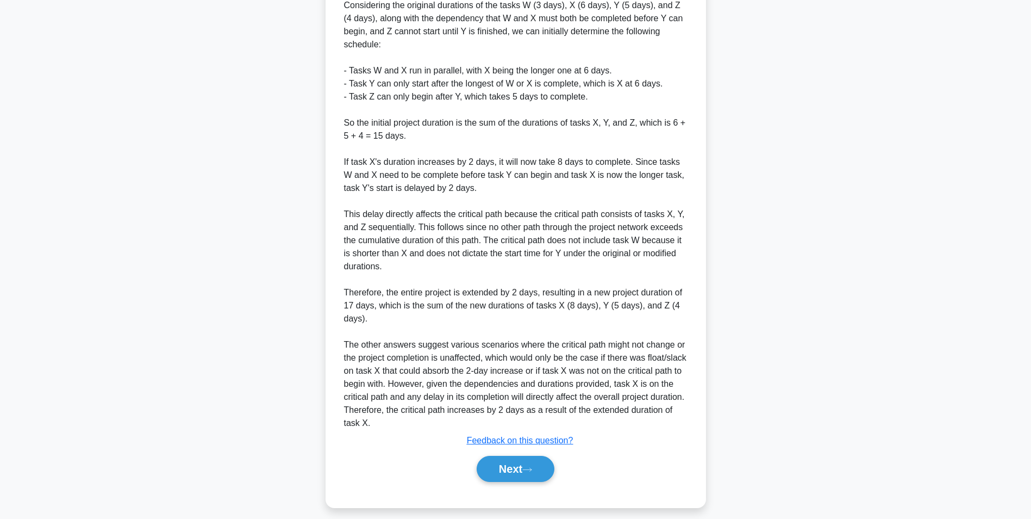
click at [558, 477] on div "Next" at bounding box center [516, 469] width 357 height 26
click at [529, 465] on button "Next" at bounding box center [516, 469] width 78 height 26
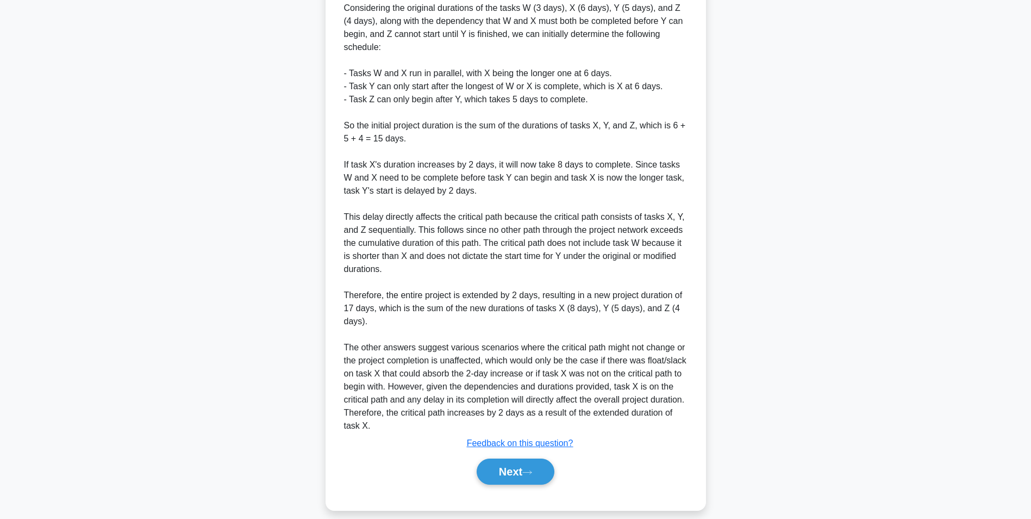
scroll to position [68, 0]
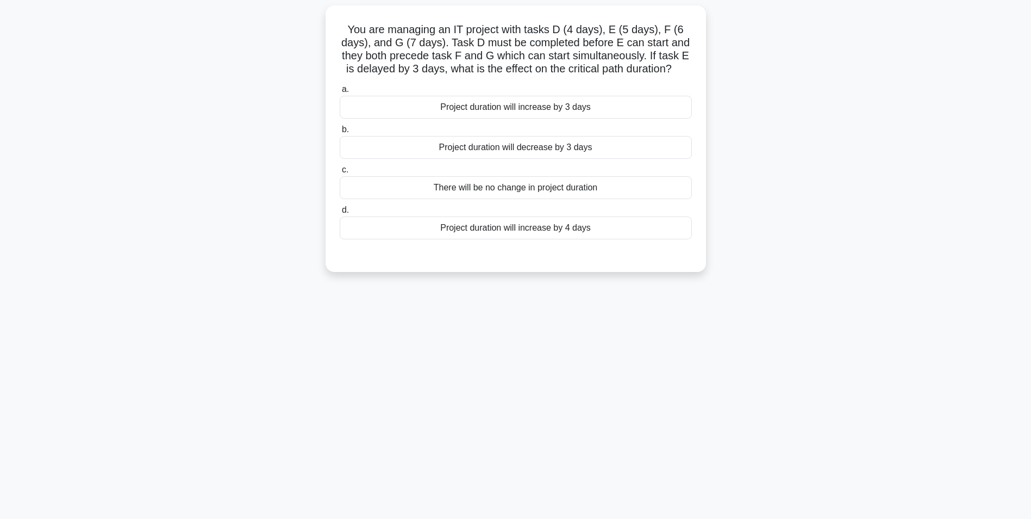
click at [620, 111] on div "Project duration will increase by 3 days" at bounding box center [516, 107] width 352 height 23
click at [340, 93] on input "a. Project duration will increase by 3 days" at bounding box center [340, 89] width 0 height 7
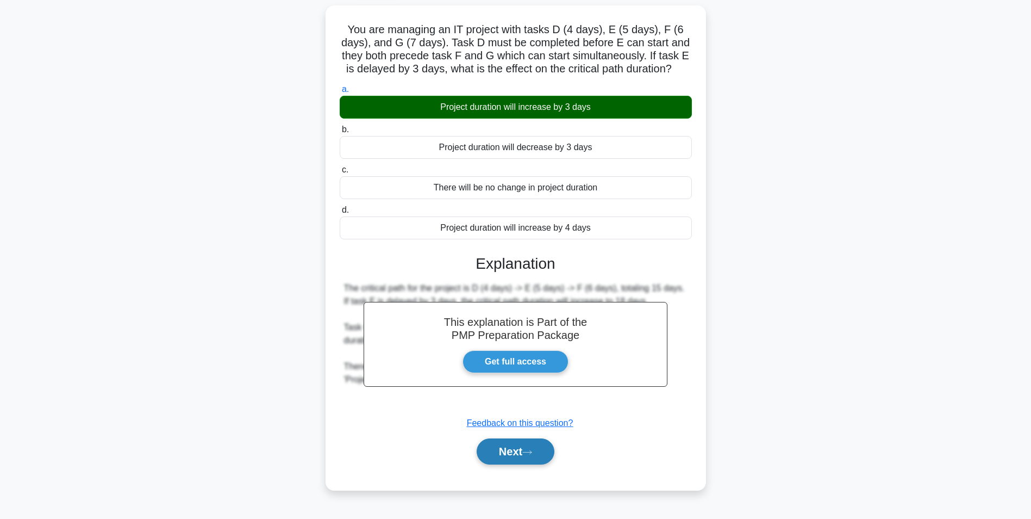
click at [526, 444] on button "Next" at bounding box center [516, 451] width 78 height 26
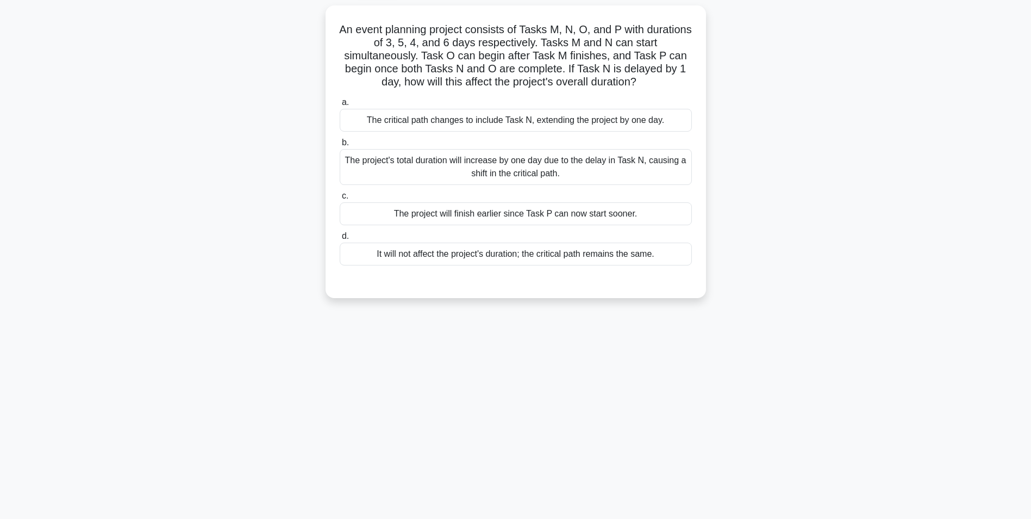
click at [616, 124] on div "The critical path changes to include Task N, extending the project by one day." at bounding box center [516, 120] width 352 height 23
click at [340, 106] on input "a. The critical path changes to include Task N, extending the project by one da…" at bounding box center [340, 102] width 0 height 7
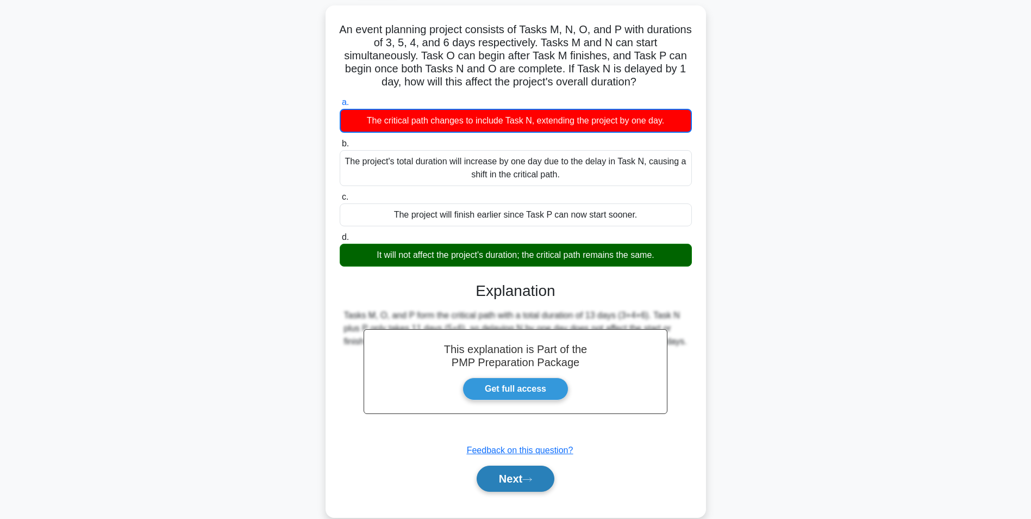
click at [513, 481] on button "Next" at bounding box center [516, 478] width 78 height 26
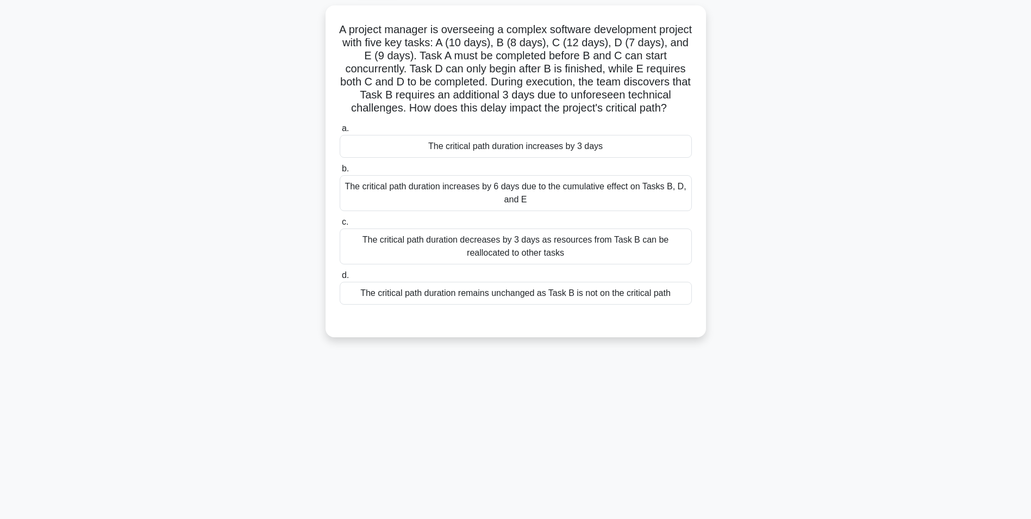
click at [615, 251] on div "The critical path duration decreases by 3 days as resources from Task B can be …" at bounding box center [516, 246] width 352 height 36
click at [340, 226] on input "c. The critical path duration decreases by 3 days as resources from Task B can …" at bounding box center [340, 222] width 0 height 7
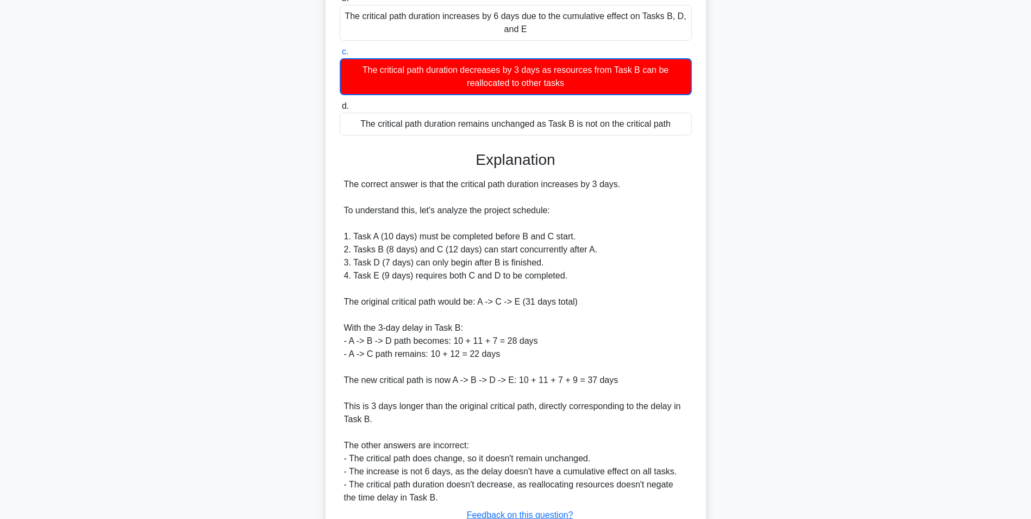
scroll to position [279, 0]
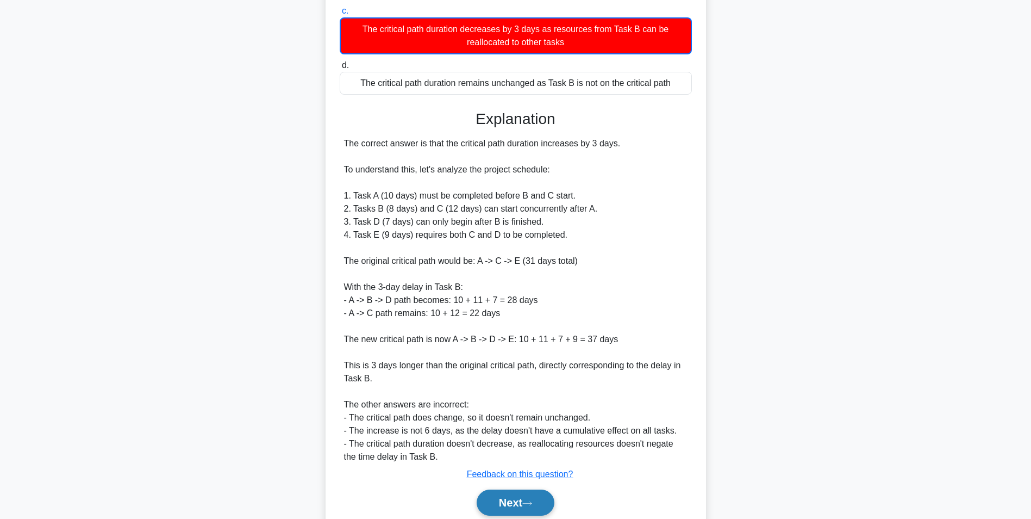
click at [501, 506] on button "Next" at bounding box center [516, 502] width 78 height 26
click at [542, 502] on div "Next" at bounding box center [516, 502] width 352 height 35
